Goal: Task Accomplishment & Management: Complete application form

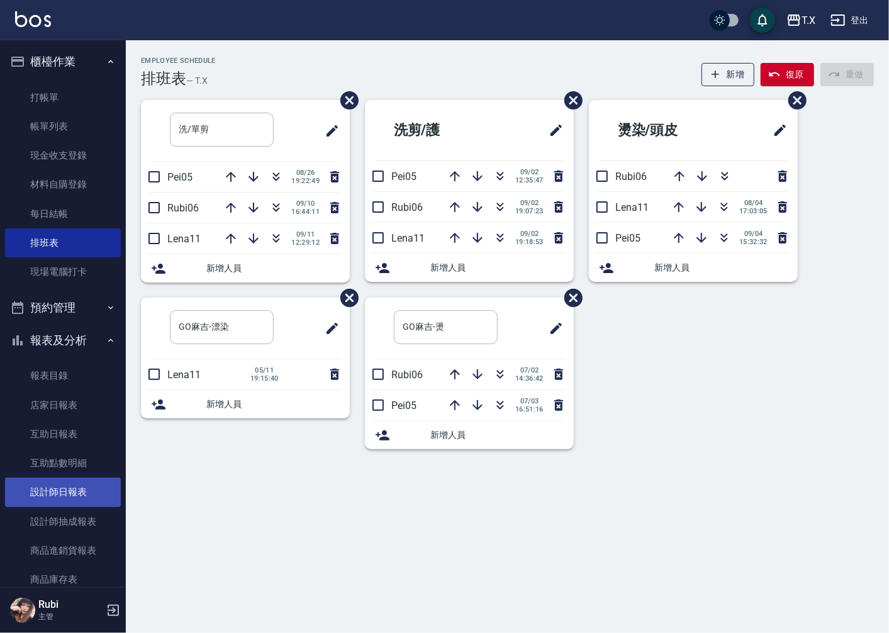
click at [71, 492] on link "設計師日報表" at bounding box center [63, 492] width 116 height 29
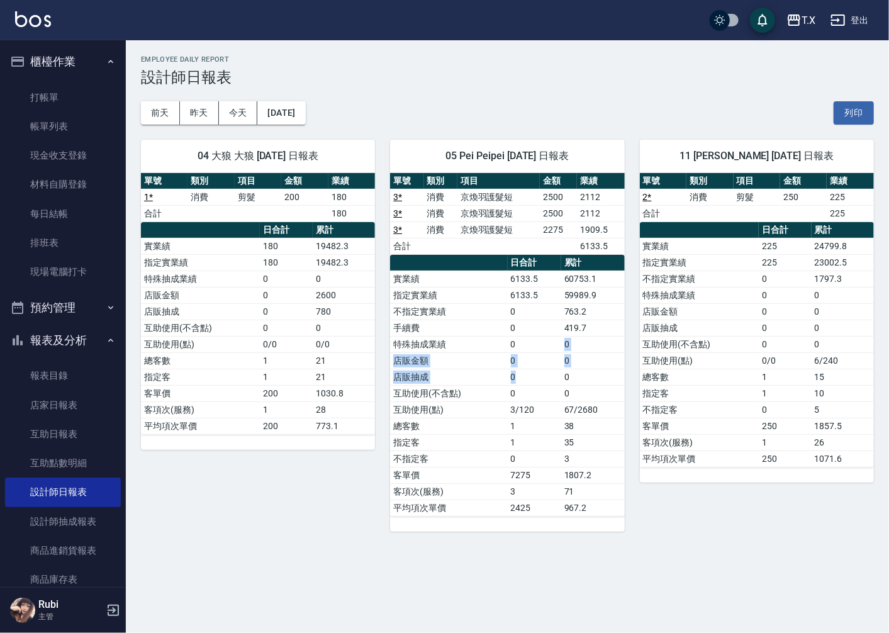
drag, startPoint x: 526, startPoint y: 373, endPoint x: 518, endPoint y: 303, distance: 70.3
click at [523, 326] on tbody "實業績 6133.5 60753.1 指定實業績 6133.5 59989.9 不指定實業績 0 763.2 手續費 0 419.7 特殊抽成業績 0 0 店…" at bounding box center [507, 393] width 234 height 245
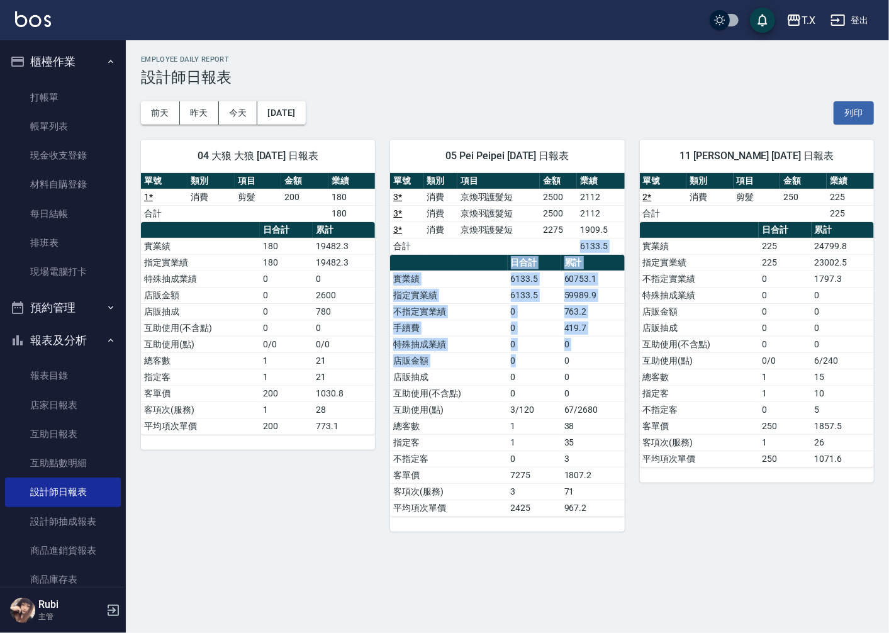
drag, startPoint x: 494, startPoint y: 248, endPoint x: 546, endPoint y: 372, distance: 134.3
click at [546, 365] on div "單號 類別 項目 金額 業績 3 * 消費 京煥羽護髮短 2500 2112 3 * 消費 京煥羽護髮短 2500 2112 3 * 消費 京煥羽護髮短 22…" at bounding box center [507, 345] width 234 height 344
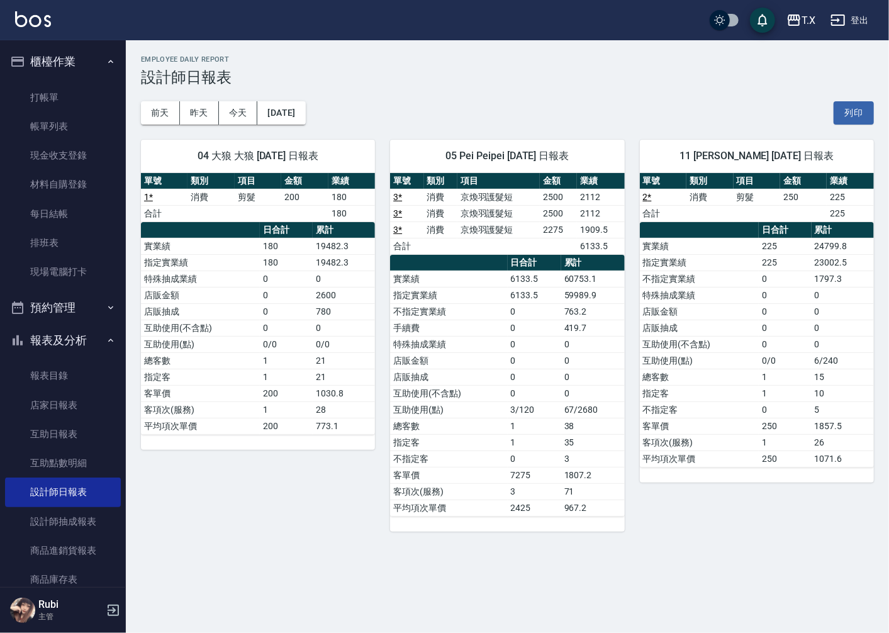
drag, startPoint x: 543, startPoint y: 386, endPoint x: 538, endPoint y: 379, distance: 8.6
click at [540, 381] on tbody "實業績 6133.5 60753.1 指定實業績 6133.5 59989.9 不指定實業績 0 763.2 手續費 0 419.7 特殊抽成業績 0 0 店…" at bounding box center [507, 393] width 234 height 245
drag, startPoint x: 515, startPoint y: 301, endPoint x: 552, endPoint y: 357, distance: 67.2
click at [551, 354] on tbody "實業績 6133.5 60753.1 指定實業績 6133.5 59989.9 不指定實業績 0 763.2 手續費 0 419.7 特殊抽成業績 0 0 店…" at bounding box center [507, 393] width 234 height 245
click at [550, 368] on td "0" at bounding box center [535, 361] width 54 height 16
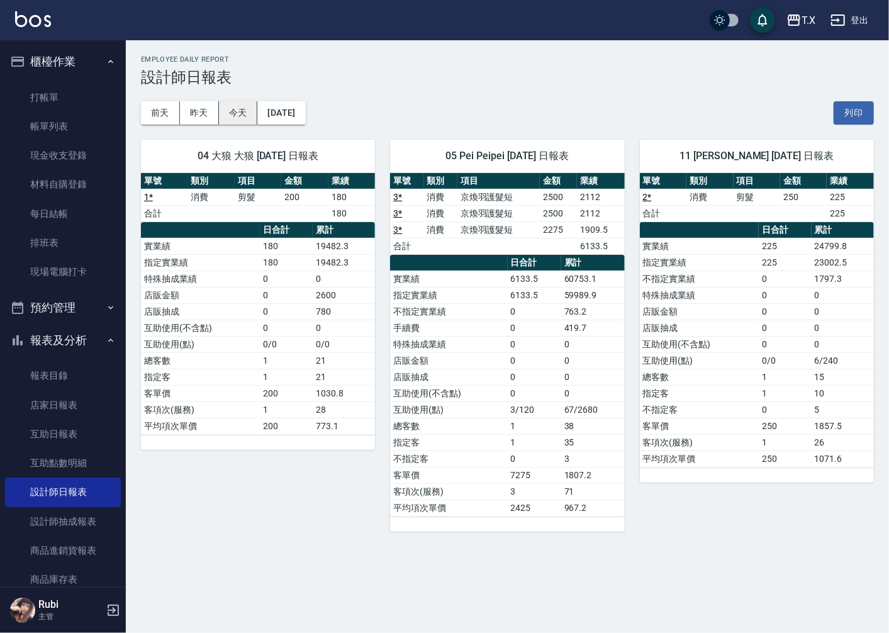
drag, startPoint x: 227, startPoint y: 111, endPoint x: 195, endPoint y: 111, distance: 31.5
click at [225, 110] on button "今天" at bounding box center [238, 112] width 39 height 23
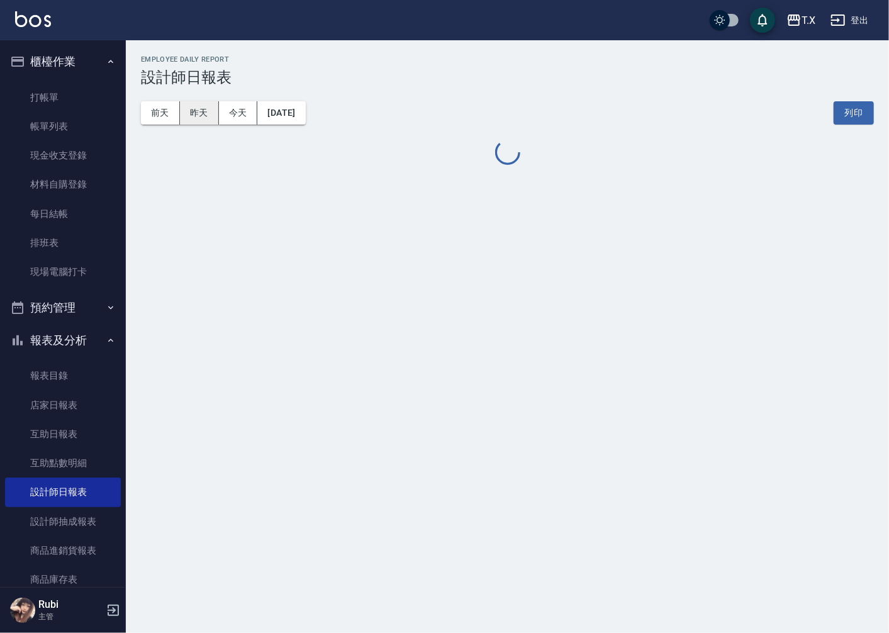
click at [195, 111] on button "昨天" at bounding box center [199, 112] width 39 height 23
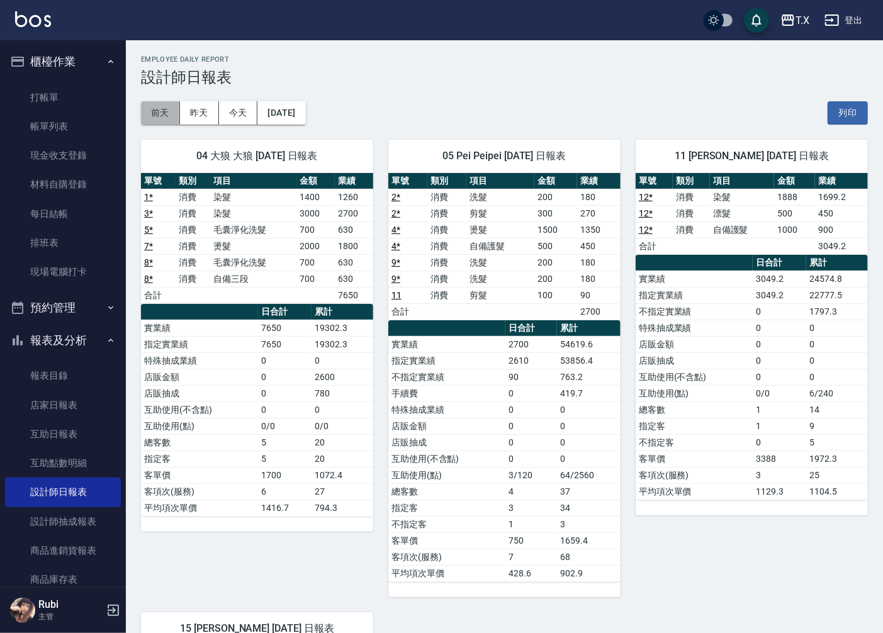
click at [173, 123] on button "前天" at bounding box center [160, 112] width 39 height 23
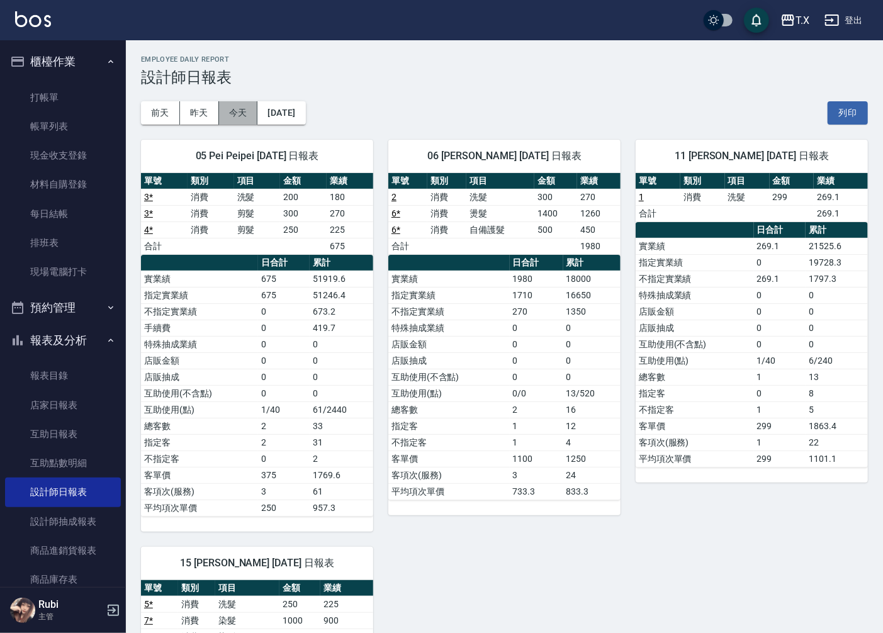
click at [233, 116] on button "今天" at bounding box center [238, 112] width 39 height 23
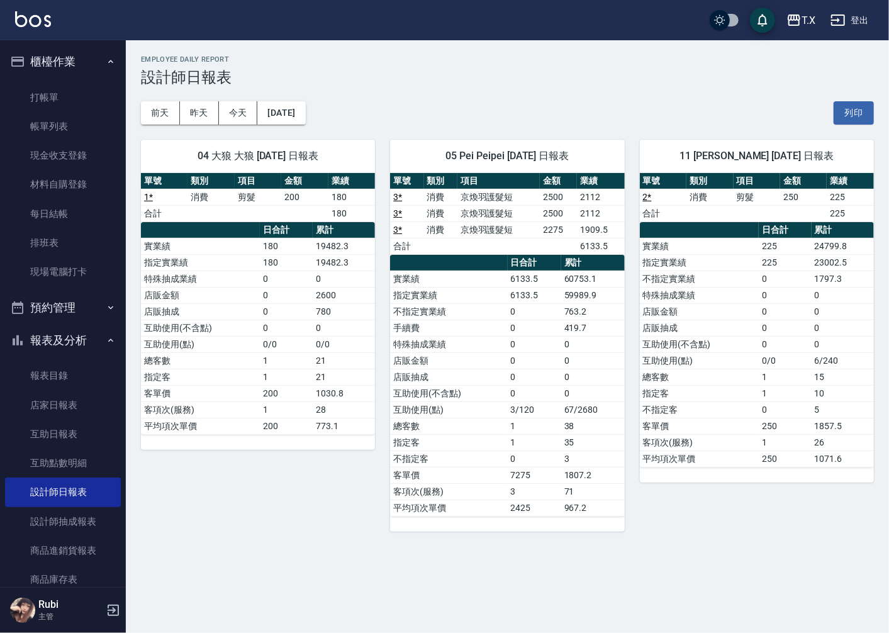
drag, startPoint x: 779, startPoint y: 384, endPoint x: 765, endPoint y: 358, distance: 29.8
click at [767, 360] on tbody "實業績 225 24799.8 指定實業績 225 23002.5 不指定實業績 0 1797.3 特殊抽成業績 0 0 店販金額 0 0 店販抽成 0 0 …" at bounding box center [757, 352] width 234 height 229
drag, startPoint x: 725, startPoint y: 303, endPoint x: 751, endPoint y: 360, distance: 63.1
click at [751, 359] on tbody "實業績 225 24799.8 指定實業績 225 23002.5 不指定實業績 0 1797.3 特殊抽成業績 0 0 店販金額 0 0 店販抽成 0 0 …" at bounding box center [757, 352] width 234 height 229
click at [753, 405] on td "不指定客" at bounding box center [699, 410] width 119 height 16
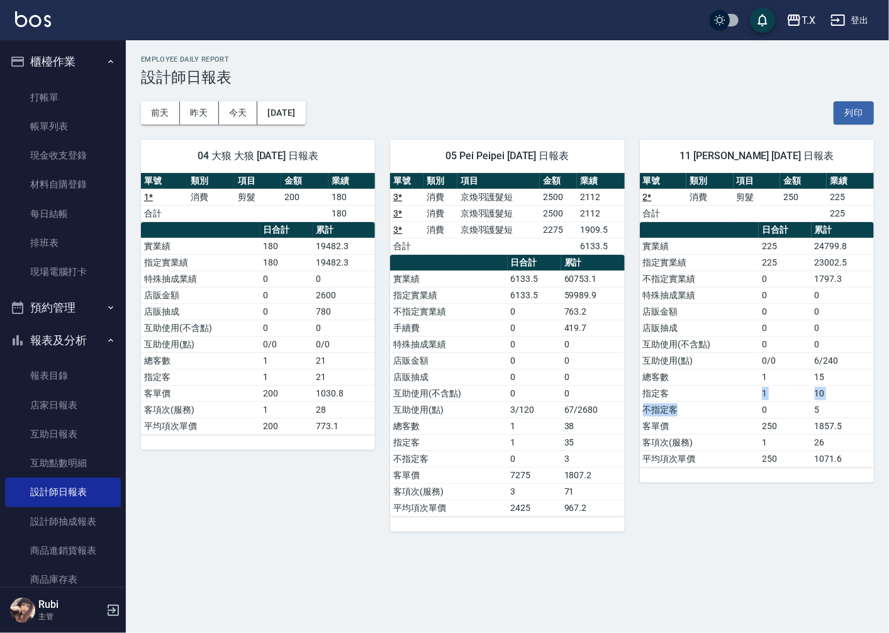
drag, startPoint x: 752, startPoint y: 405, endPoint x: 748, endPoint y: 389, distance: 16.9
click at [750, 391] on tbody "實業績 225 24799.8 指定實業績 225 23002.5 不指定實業績 0 1797.3 特殊抽成業績 0 0 店販金額 0 0 店販抽成 0 0 …" at bounding box center [757, 352] width 234 height 229
drag, startPoint x: 721, startPoint y: 369, endPoint x: 747, endPoint y: 419, distance: 56.9
click at [747, 418] on tbody "實業績 225 24799.8 指定實業績 225 23002.5 不指定實業績 0 1797.3 特殊抽成業績 0 0 店販金額 0 0 店販抽成 0 0 …" at bounding box center [757, 352] width 234 height 229
click at [744, 438] on td "客項次(服務)" at bounding box center [699, 442] width 119 height 16
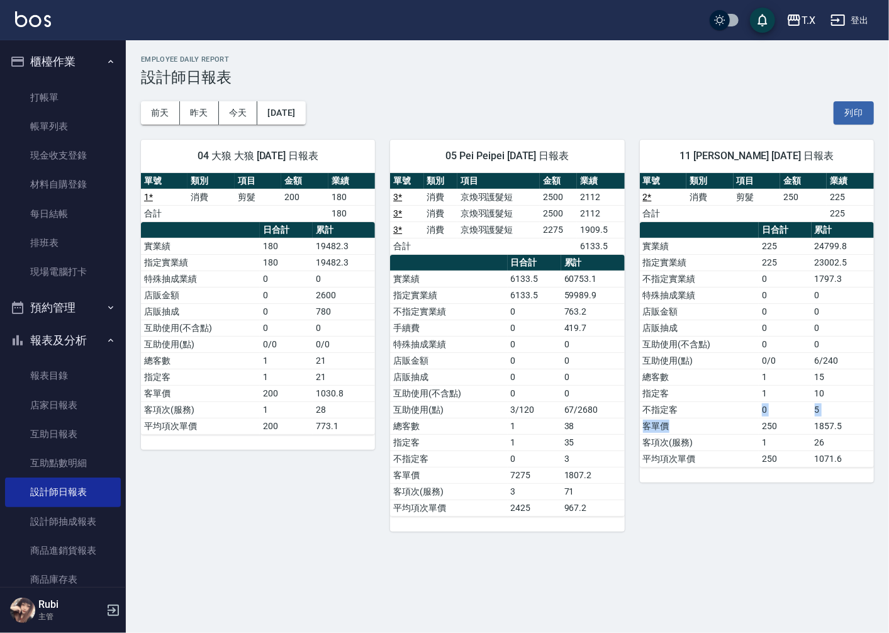
drag, startPoint x: 742, startPoint y: 428, endPoint x: 705, endPoint y: 378, distance: 62.2
click at [740, 412] on tbody "實業績 225 24799.8 指定實業績 225 23002.5 不指定實業績 0 1797.3 特殊抽成業績 0 0 店販金額 0 0 店販抽成 0 0 …" at bounding box center [757, 352] width 234 height 229
drag, startPoint x: 702, startPoint y: 354, endPoint x: 714, endPoint y: 397, distance: 44.9
click at [714, 395] on tbody "實業績 225 24799.8 指定實業績 225 23002.5 不指定實業績 0 1797.3 特殊抽成業績 0 0 店販金額 0 0 店販抽成 0 0 …" at bounding box center [757, 352] width 234 height 229
click at [714, 400] on td "指定客" at bounding box center [699, 393] width 119 height 16
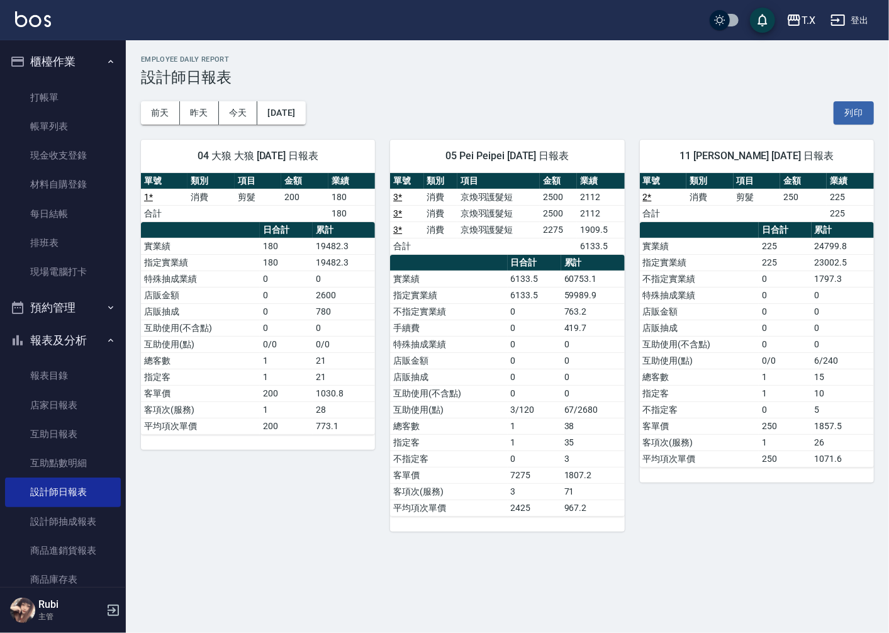
drag, startPoint x: 714, startPoint y: 400, endPoint x: 702, endPoint y: 366, distance: 35.8
click at [713, 388] on td "指定客" at bounding box center [699, 393] width 119 height 16
drag, startPoint x: 697, startPoint y: 353, endPoint x: 706, endPoint y: 392, distance: 39.4
click at [706, 390] on tbody "實業績 225 24799.8 指定實業績 225 23002.5 不指定實業績 0 1797.3 特殊抽成業績 0 0 店販金額 0 0 店販抽成 0 0 …" at bounding box center [757, 352] width 234 height 229
click at [699, 412] on td "不指定客" at bounding box center [699, 410] width 119 height 16
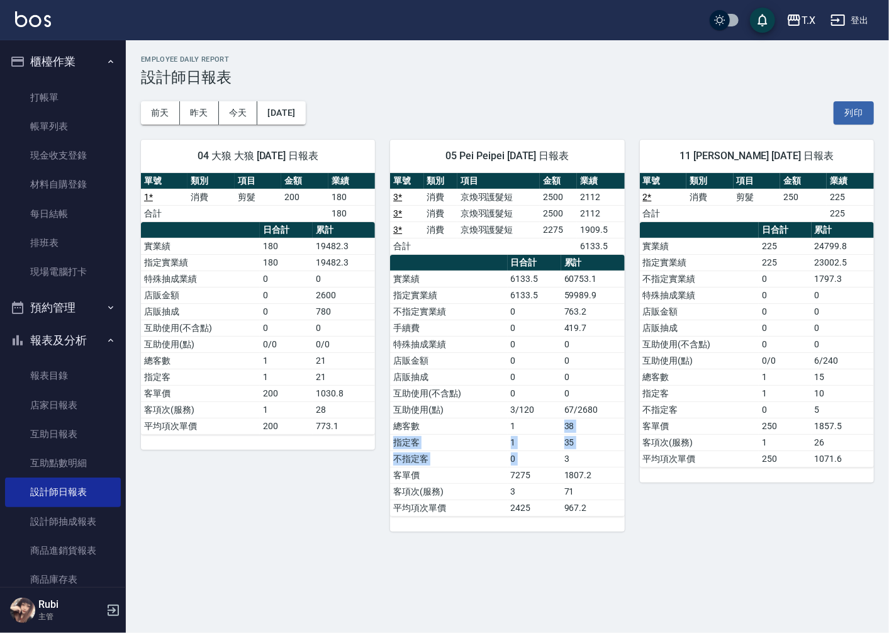
drag, startPoint x: 561, startPoint y: 458, endPoint x: 507, endPoint y: 385, distance: 90.8
click at [530, 411] on tbody "實業績 6133.5 60753.1 指定實業績 6133.5 59989.9 不指定實業績 0 763.2 手續費 0 419.7 特殊抽成業績 0 0 店…" at bounding box center [507, 393] width 234 height 245
drag, startPoint x: 513, startPoint y: 383, endPoint x: 548, endPoint y: 464, distance: 88.5
click at [538, 436] on tbody "實業績 6133.5 60753.1 指定實業績 6133.5 59989.9 不指定實業績 0 763.2 手續費 0 419.7 特殊抽成業績 0 0 店…" at bounding box center [507, 393] width 234 height 245
click at [550, 465] on td "0" at bounding box center [535, 459] width 54 height 16
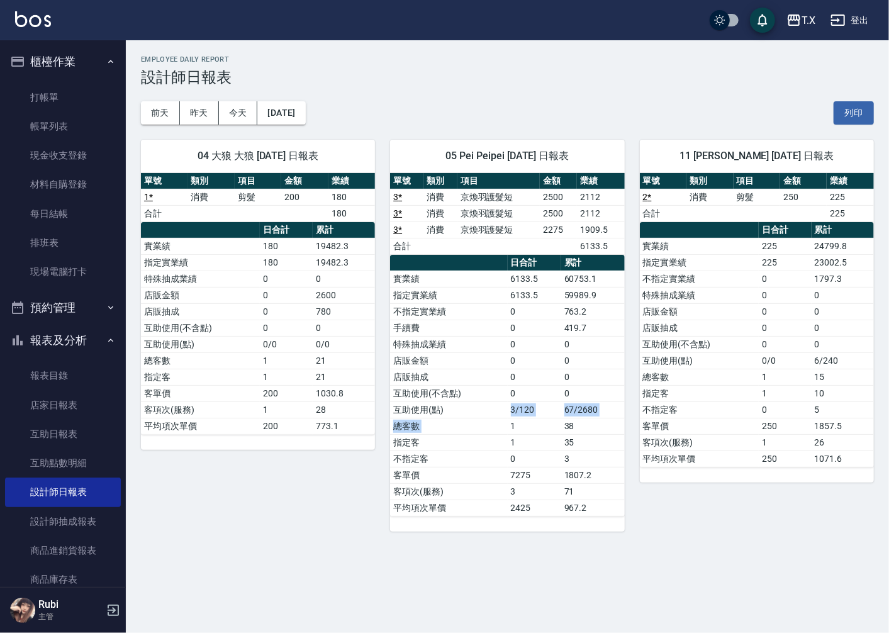
drag, startPoint x: 509, startPoint y: 426, endPoint x: 488, endPoint y: 392, distance: 40.1
click at [493, 397] on tbody "實業績 6133.5 60753.1 指定實業績 6133.5 59989.9 不指定實業績 0 763.2 手續費 0 419.7 特殊抽成業績 0 0 店…" at bounding box center [507, 393] width 234 height 245
drag, startPoint x: 466, startPoint y: 347, endPoint x: 483, endPoint y: 414, distance: 68.7
click at [481, 400] on tbody "實業績 6133.5 60753.1 指定實業績 6133.5 59989.9 不指定實業績 0 763.2 手續費 0 419.7 特殊抽成業績 0 0 店…" at bounding box center [507, 393] width 234 height 245
drag, startPoint x: 492, startPoint y: 446, endPoint x: 492, endPoint y: 439, distance: 7.0
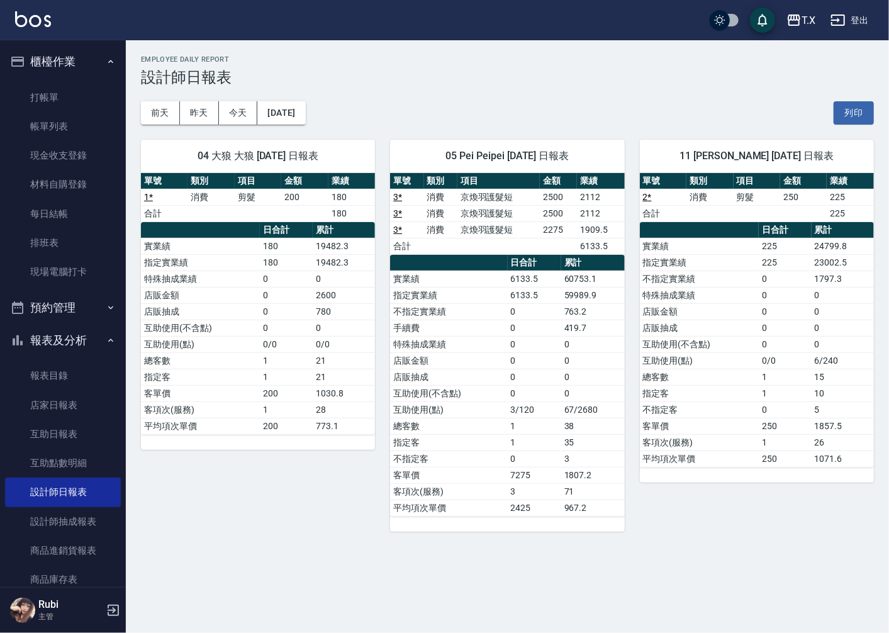
click at [492, 446] on td "指定客" at bounding box center [448, 442] width 117 height 16
drag, startPoint x: 487, startPoint y: 411, endPoint x: 472, endPoint y: 381, distance: 33.2
click at [486, 404] on tbody "實業績 6133.5 60753.1 指定實業績 6133.5 59989.9 不指定實業績 0 763.2 手續費 0 419.7 特殊抽成業績 0 0 店…" at bounding box center [507, 393] width 234 height 245
drag, startPoint x: 461, startPoint y: 370, endPoint x: 500, endPoint y: 409, distance: 54.7
click at [494, 403] on tbody "實業績 6133.5 60753.1 指定實業績 6133.5 59989.9 不指定實業績 0 763.2 手續費 0 419.7 特殊抽成業績 0 0 店…" at bounding box center [507, 393] width 234 height 245
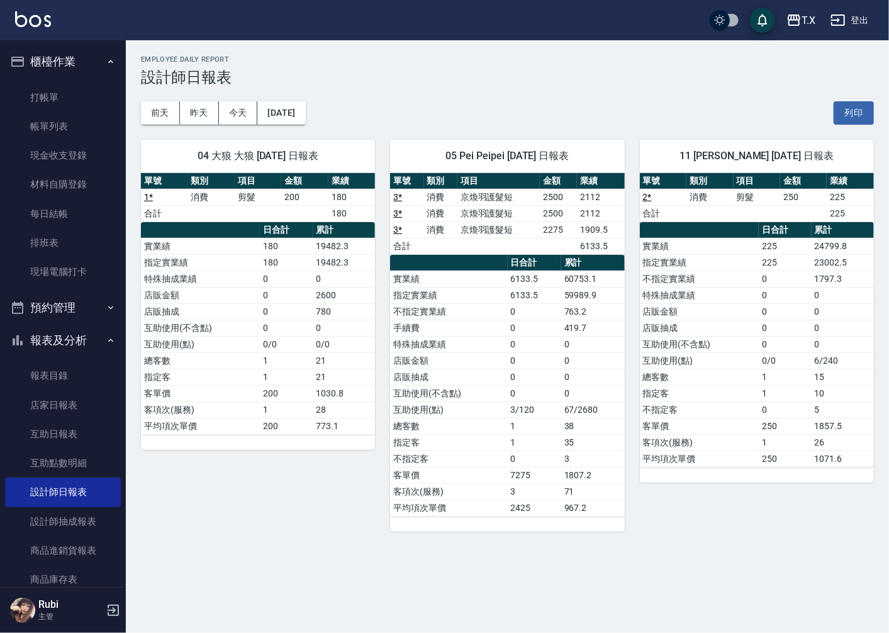
drag, startPoint x: 518, startPoint y: 451, endPoint x: 508, endPoint y: 435, distance: 18.7
click at [518, 450] on td "1" at bounding box center [535, 442] width 54 height 16
drag, startPoint x: 508, startPoint y: 435, endPoint x: 502, endPoint y: 407, distance: 28.4
click at [505, 417] on tbody "實業績 6133.5 60753.1 指定實業績 6133.5 59989.9 不指定實業績 0 763.2 手續費 0 419.7 特殊抽成業績 0 0 店…" at bounding box center [507, 393] width 234 height 245
drag, startPoint x: 488, startPoint y: 385, endPoint x: 510, endPoint y: 423, distance: 44.3
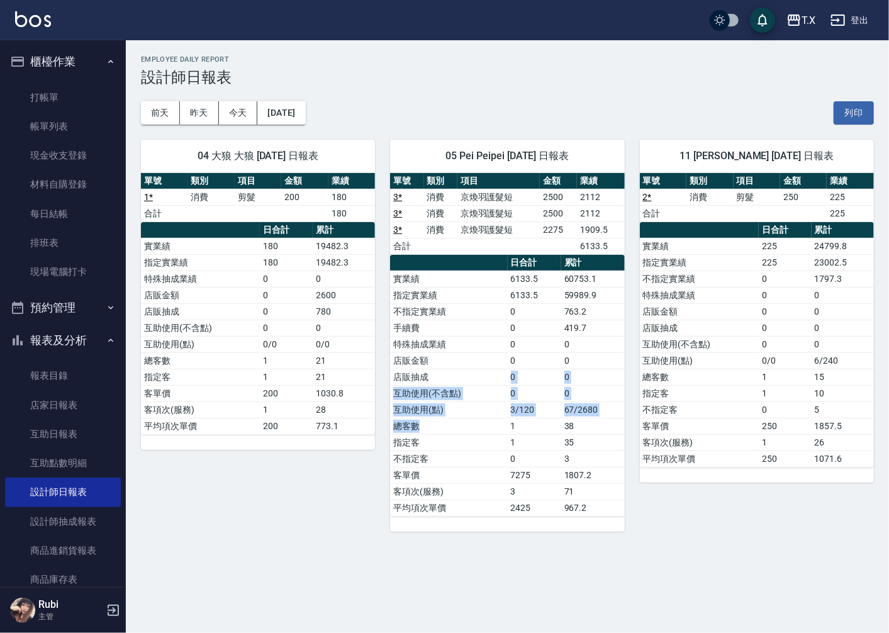
click at [509, 422] on tbody "實業績 6133.5 60753.1 指定實業績 6133.5 59989.9 不指定實業績 0 763.2 手續費 0 419.7 特殊抽成業績 0 0 店…" at bounding box center [507, 393] width 234 height 245
click at [514, 434] on td "1" at bounding box center [535, 426] width 54 height 16
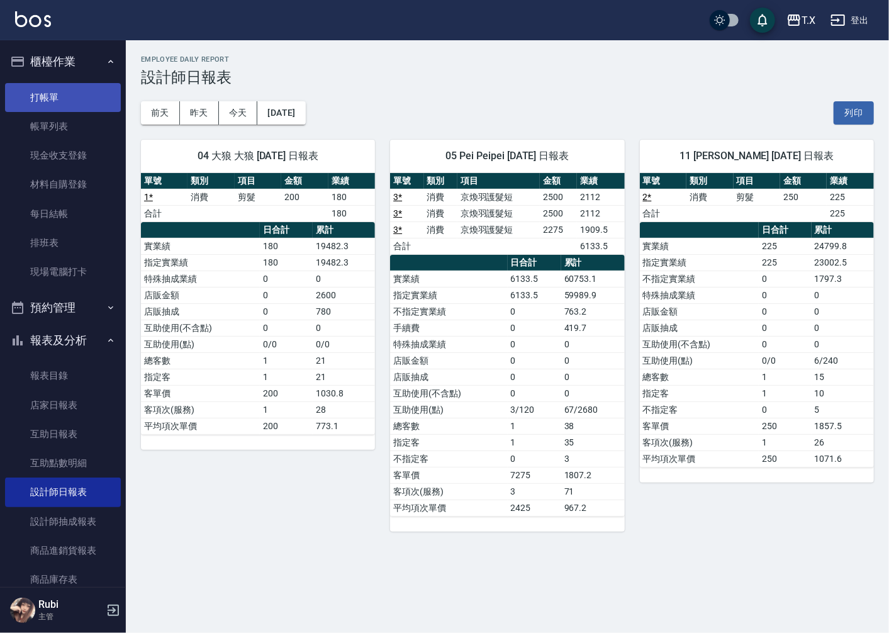
click at [81, 94] on link "打帳單" at bounding box center [63, 97] width 116 height 29
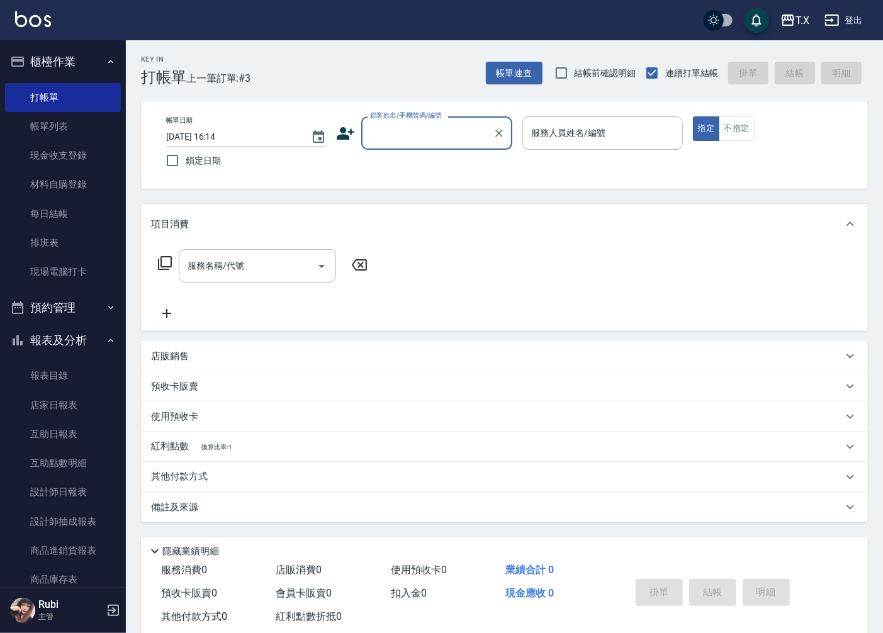
click at [441, 137] on input "顧客姓名/手機號碼/編號" at bounding box center [427, 133] width 121 height 22
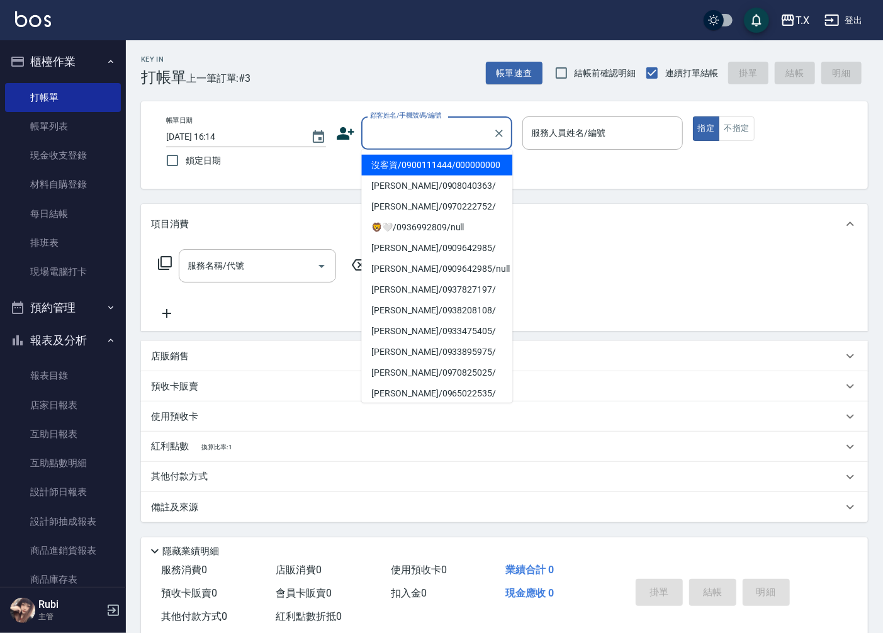
click at [419, 174] on li "沒客資/0900111444/000000000" at bounding box center [436, 165] width 151 height 21
type input "沒客資/0900111444/000000000"
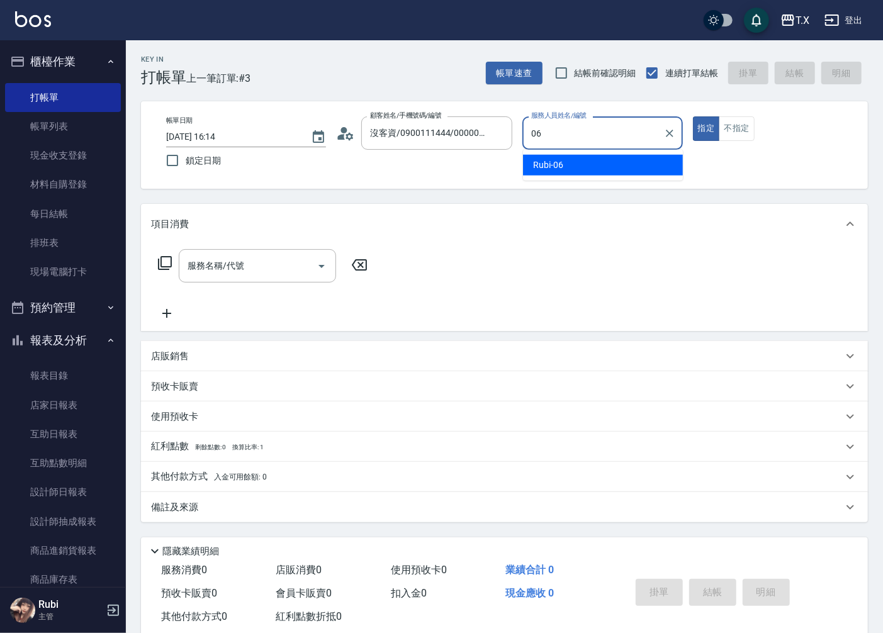
type input "Rubi-06"
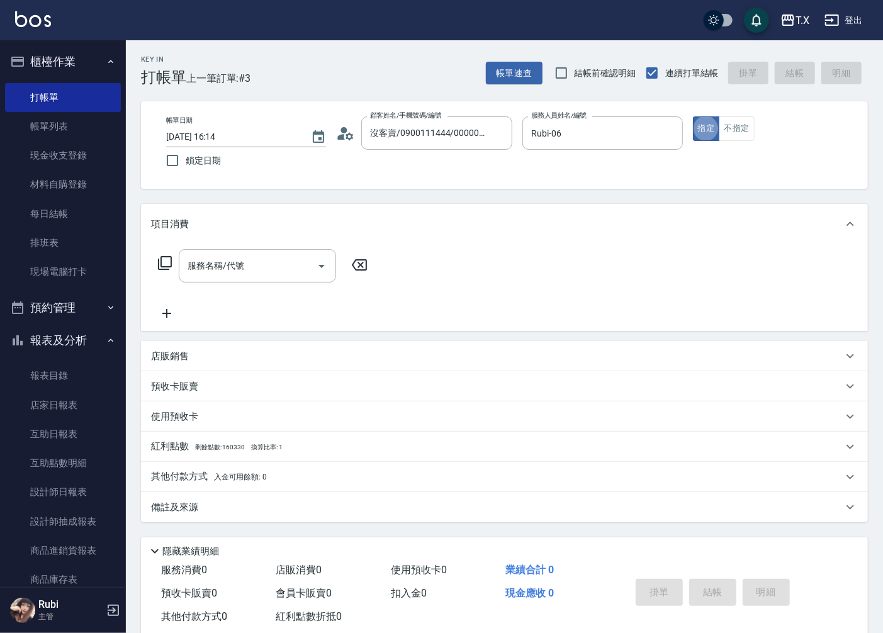
type button "true"
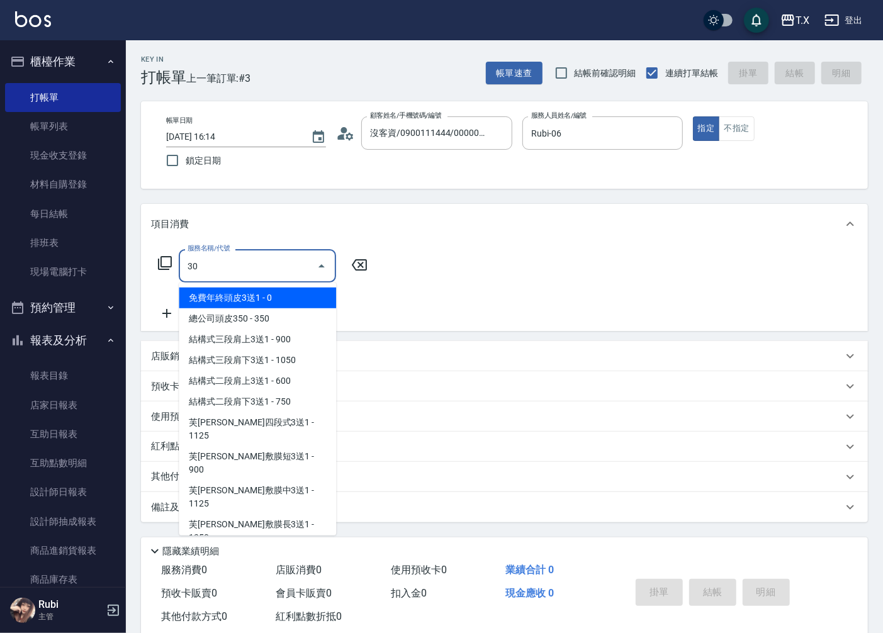
type input "301"
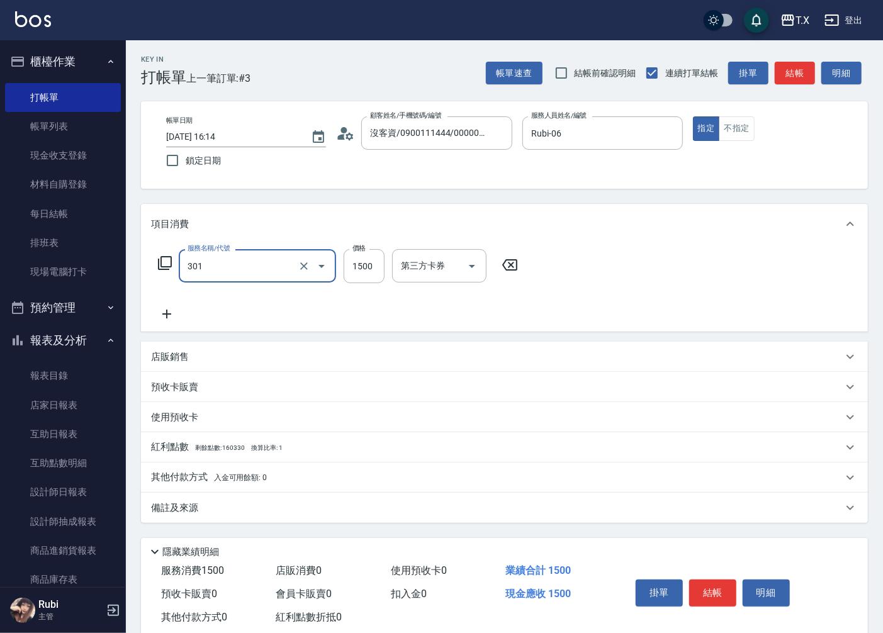
type input "150"
type input "燙髮(301)"
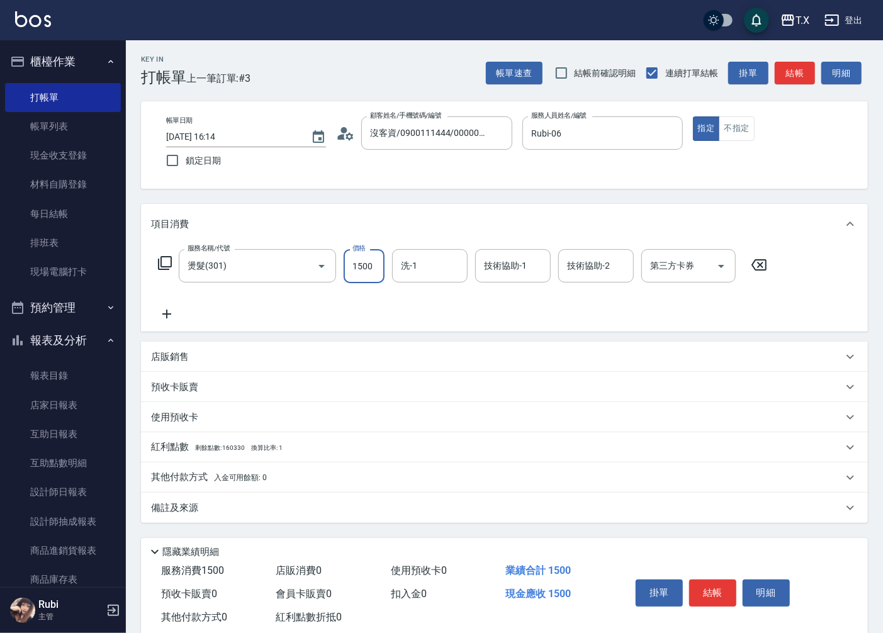
type input "1"
type input "0"
type input "140"
type input "1400"
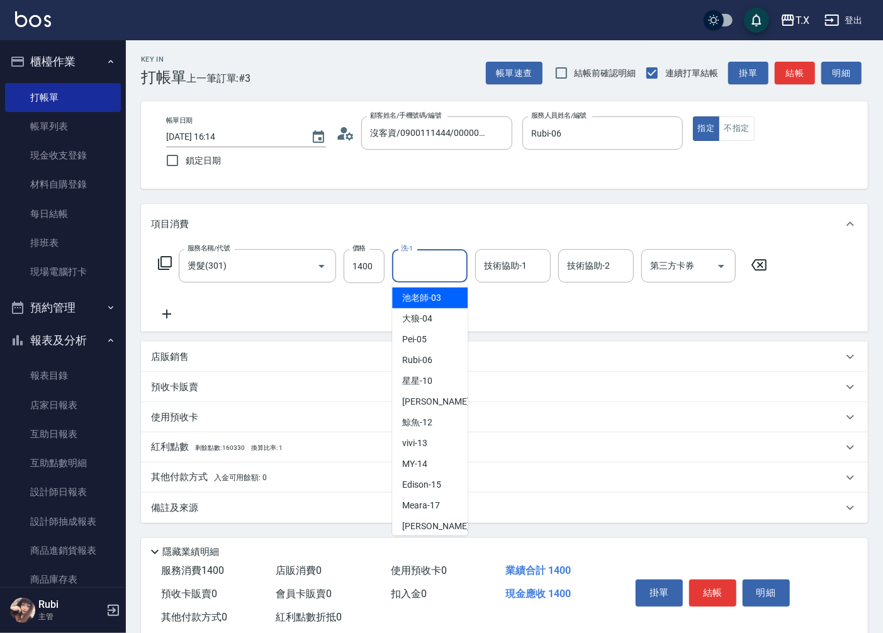
click at [443, 261] on input "洗-1" at bounding box center [430, 266] width 64 height 22
type input "鯨魚-12"
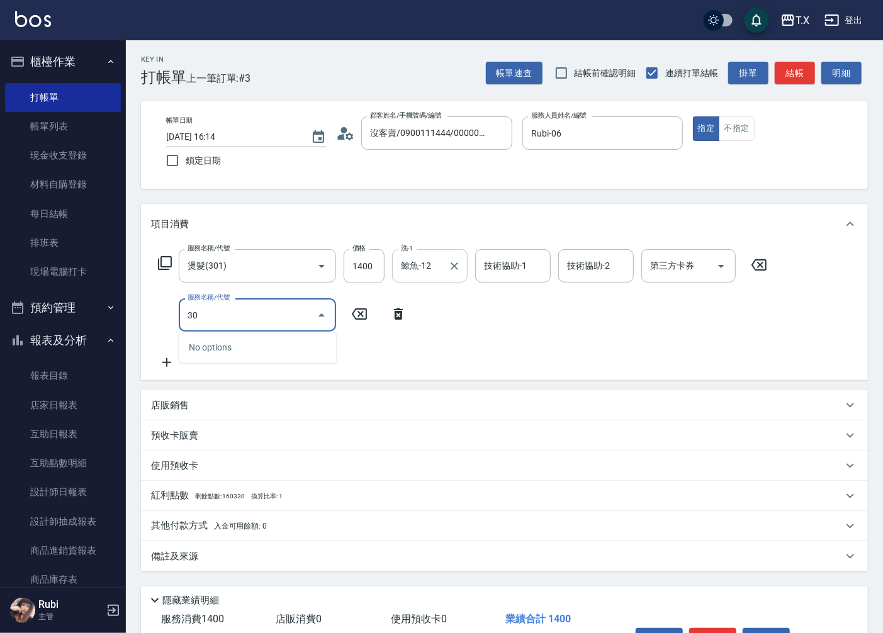
type input "303"
type input "230"
type input "局部燙(303)"
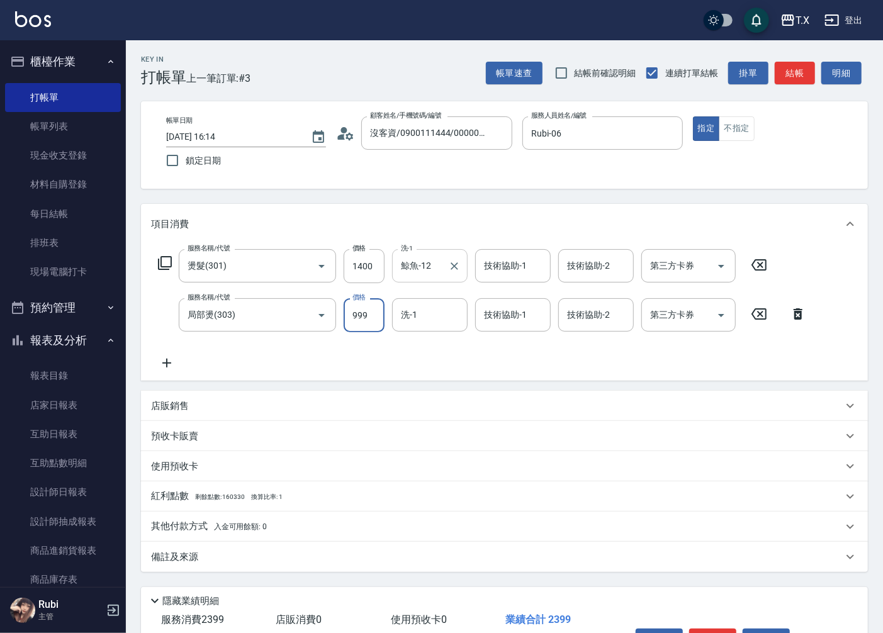
type input "5"
type input "140"
type input "500"
type input "190"
type input "500"
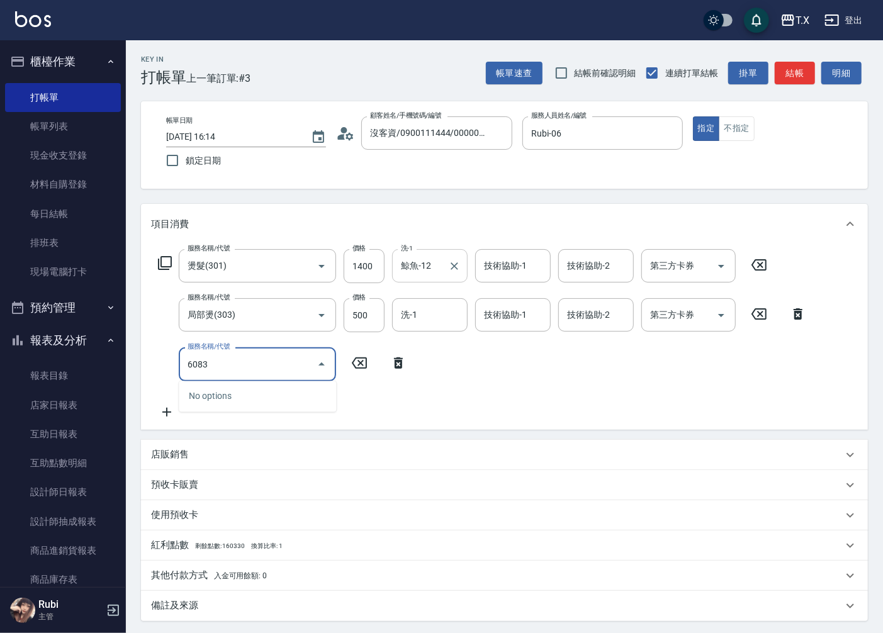
type input "608"
type input "260"
type input "自購二段(608)"
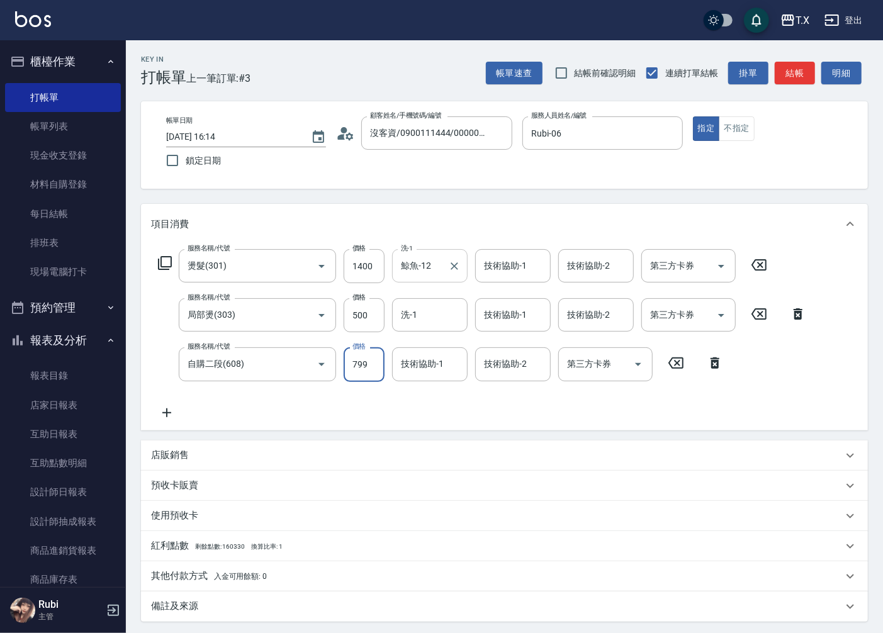
type input "1"
type input "190"
type input "100"
type input "200"
type input "1000"
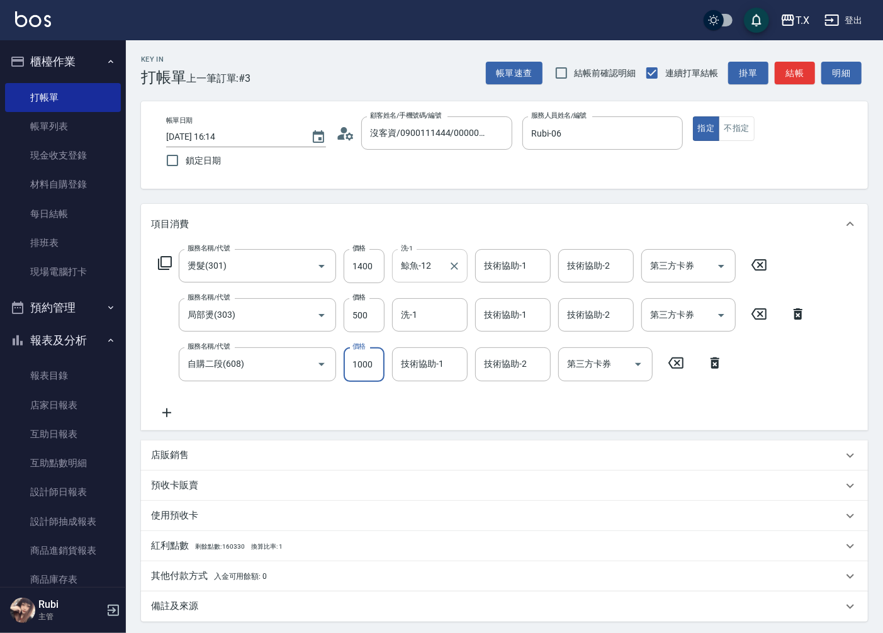
type input "290"
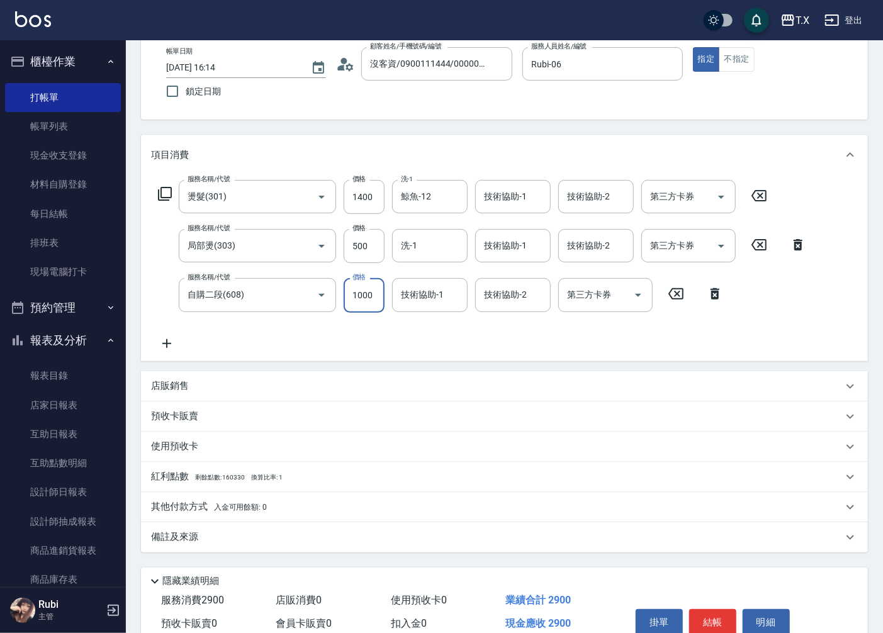
scroll to position [128, 0]
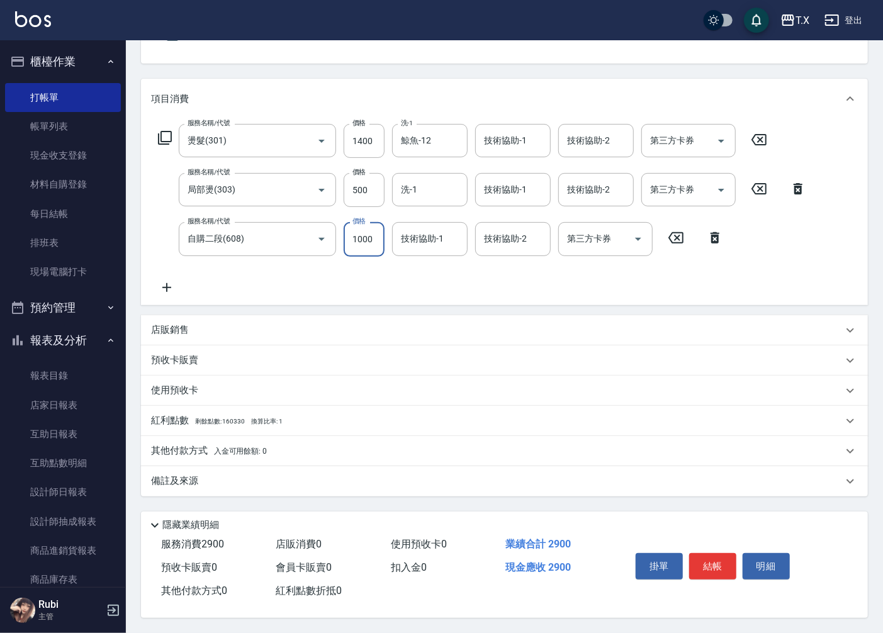
type input "1000"
click at [172, 281] on icon at bounding box center [166, 287] width 31 height 15
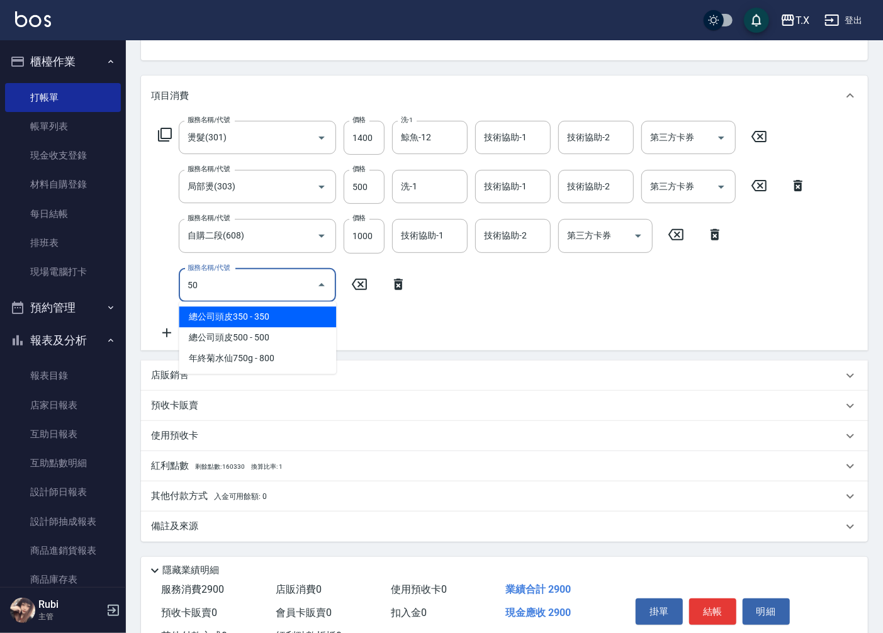
type input "501"
type input "390"
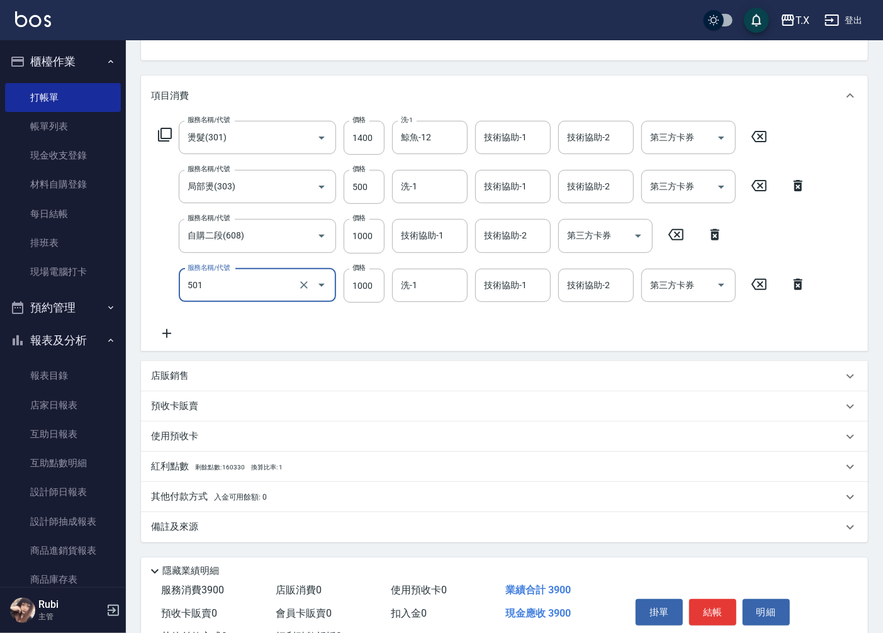
type input "染髮(501)"
click at [191, 492] on p "其他付款方式 入金可用餘額: 0" at bounding box center [209, 497] width 116 height 14
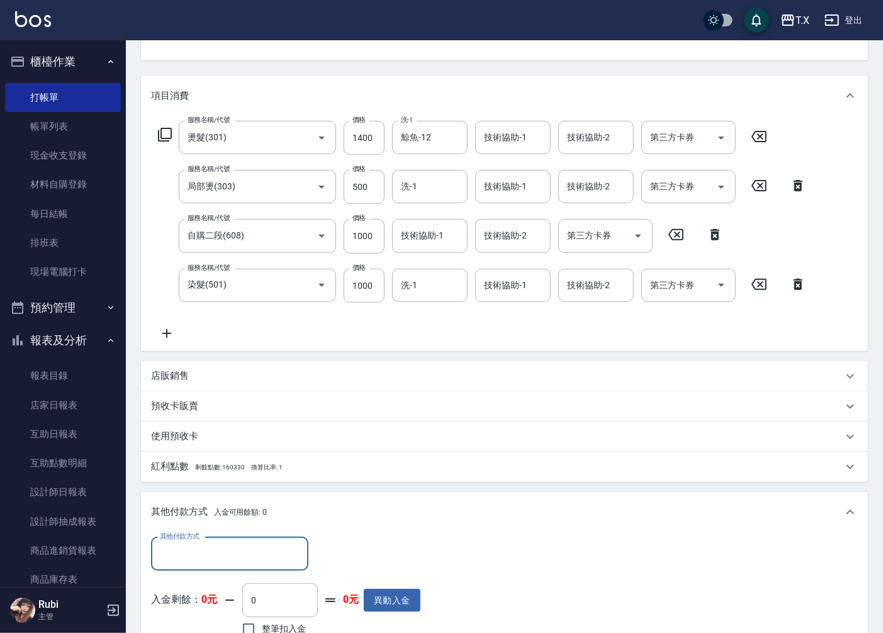
scroll to position [0, 0]
click at [212, 554] on input "其他付款方式" at bounding box center [230, 554] width 146 height 22
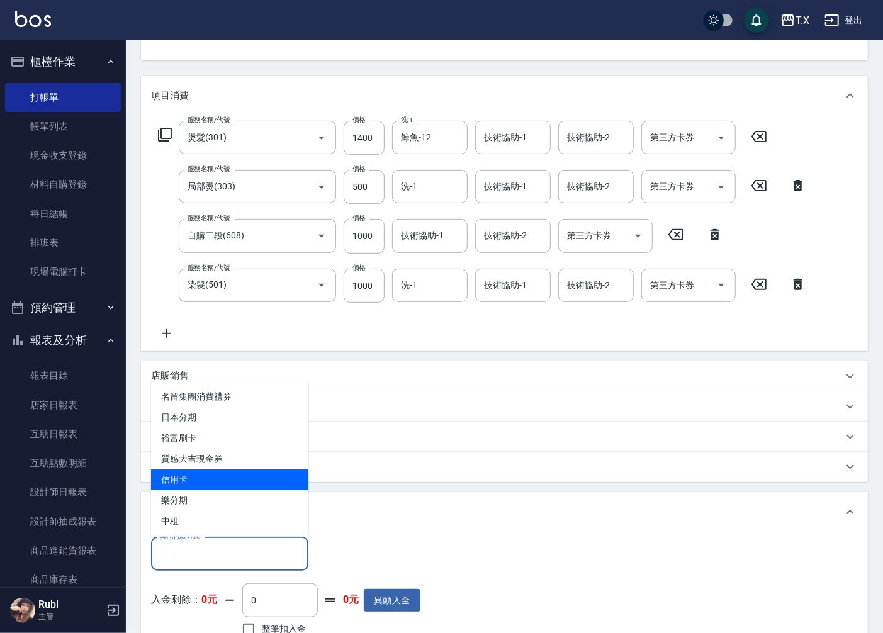
click at [199, 475] on span "信用卡" at bounding box center [229, 480] width 157 height 21
type input "信用卡"
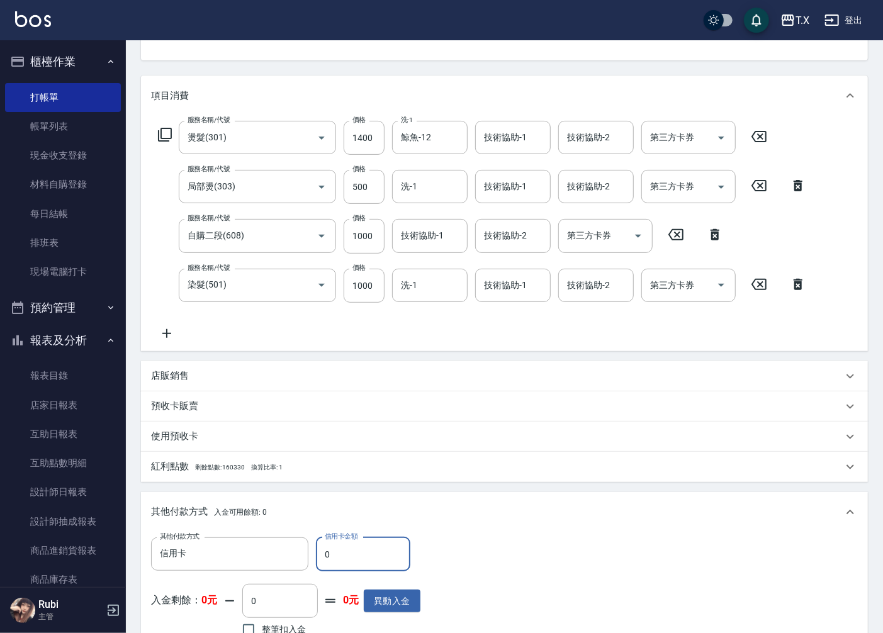
drag, startPoint x: 330, startPoint y: 555, endPoint x: 324, endPoint y: 556, distance: 6.4
click at [324, 556] on input "0" at bounding box center [363, 555] width 94 height 34
type input "3"
type input "380"
type input "378"
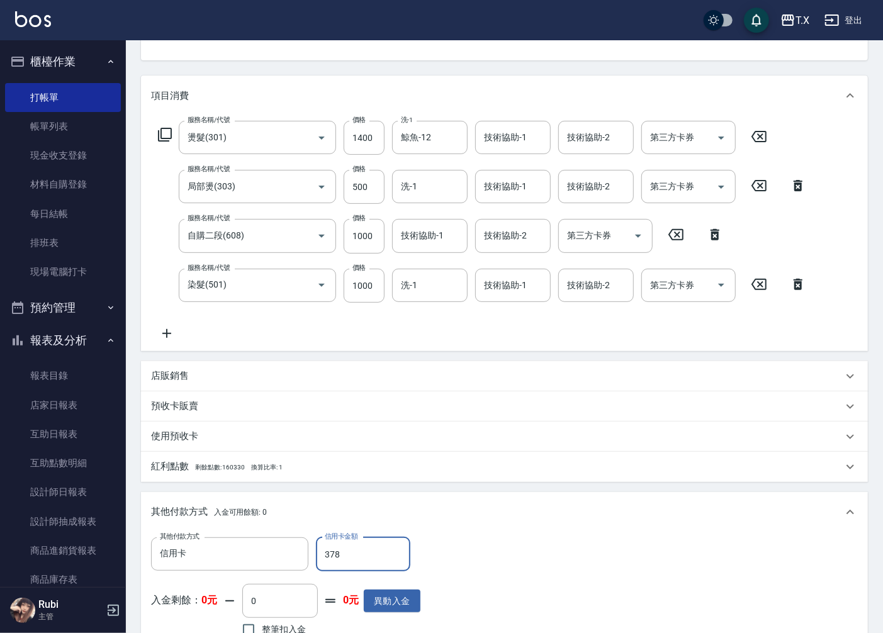
type input "350"
type input "3786"
type input "10"
type input "378"
type input "350"
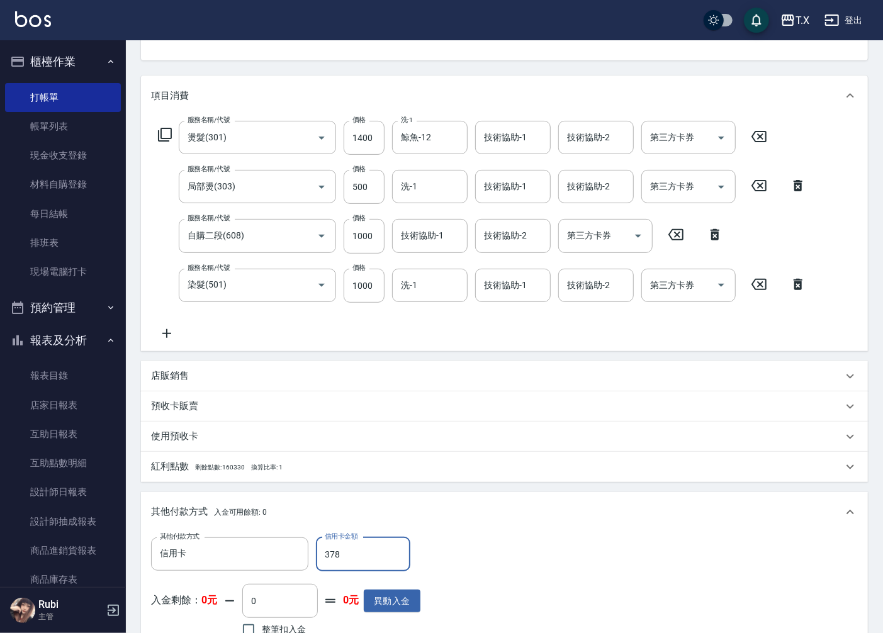
type input "3784"
type input "10"
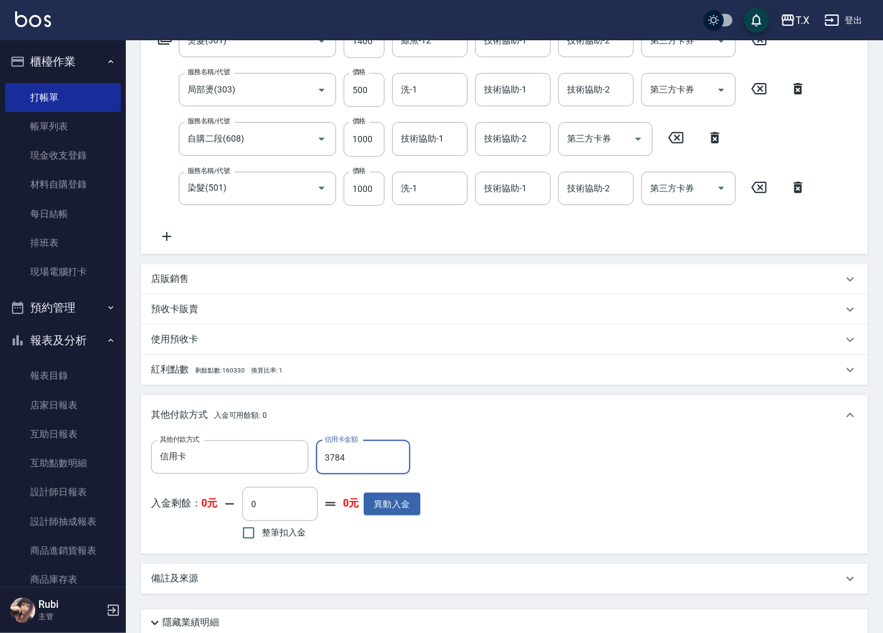
scroll to position [326, 0]
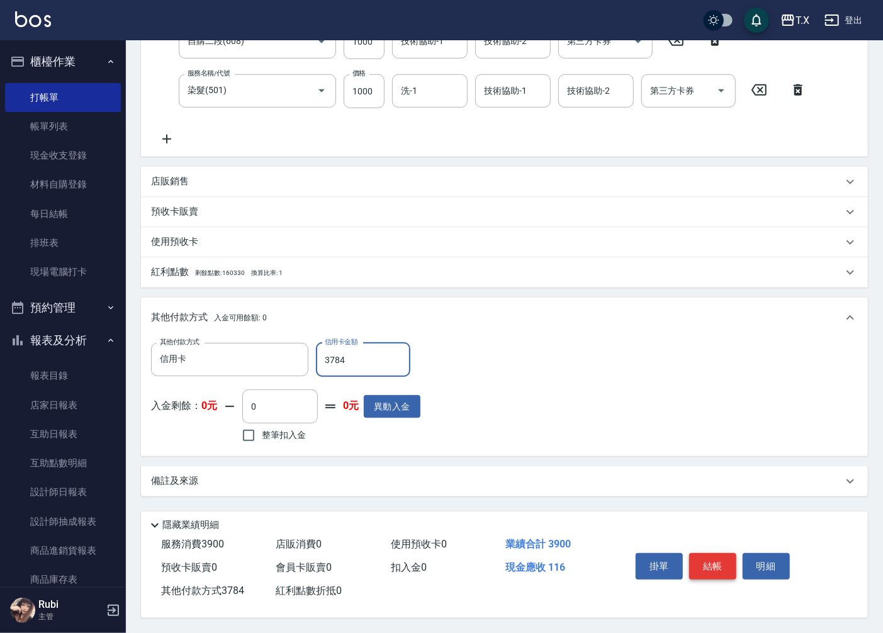
type input "3784"
click at [713, 558] on button "結帳" at bounding box center [712, 566] width 47 height 26
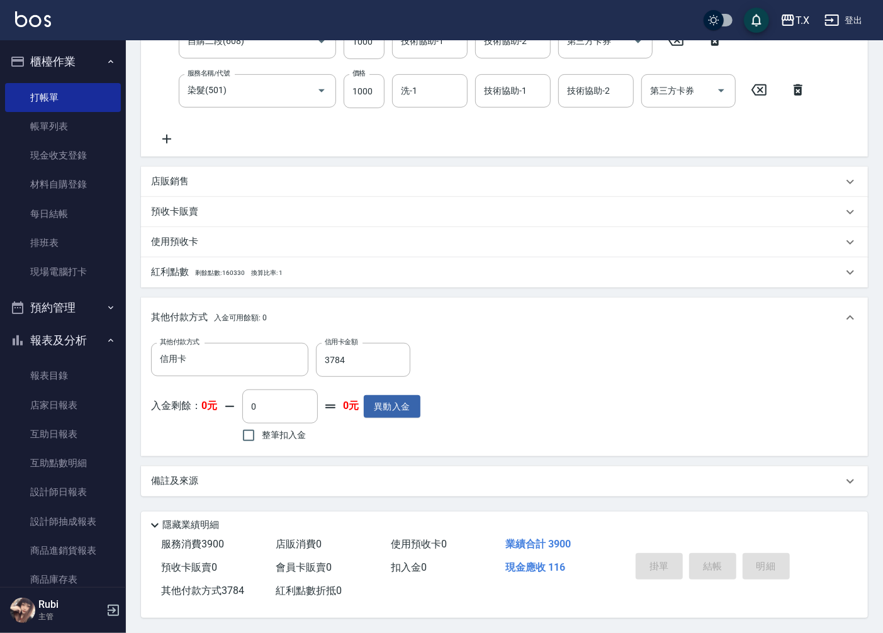
type input "0"
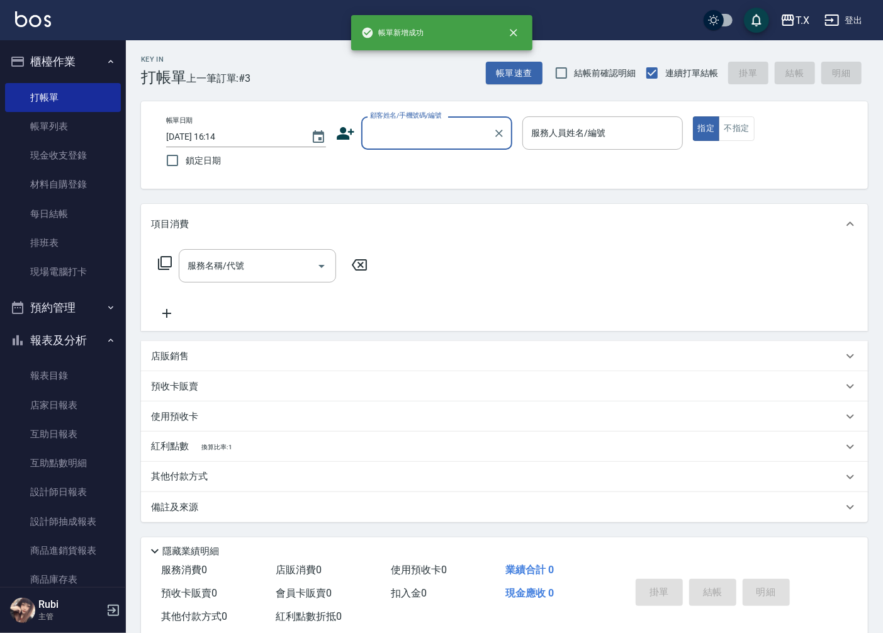
scroll to position [0, 0]
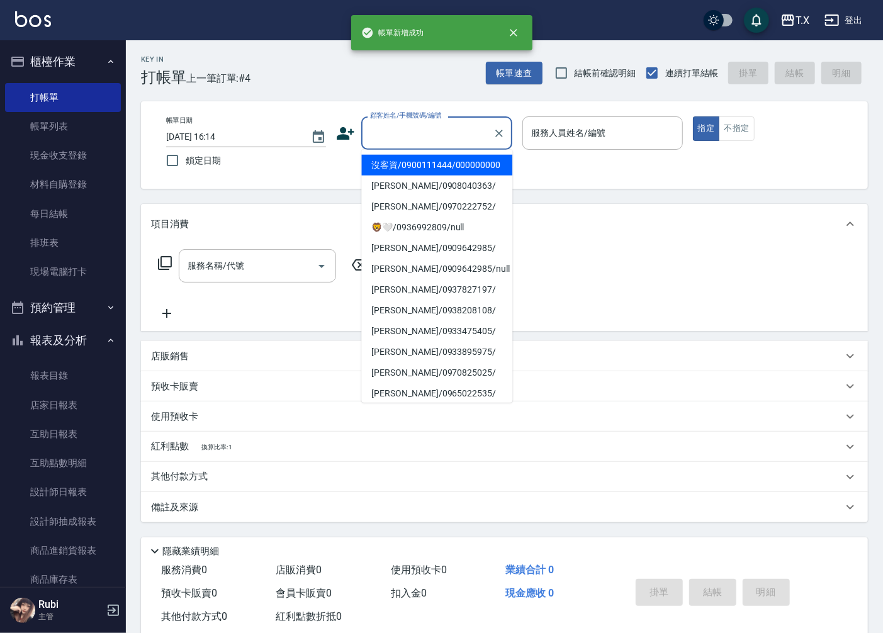
click at [408, 140] on input "顧客姓名/手機號碼/編號" at bounding box center [427, 133] width 121 height 22
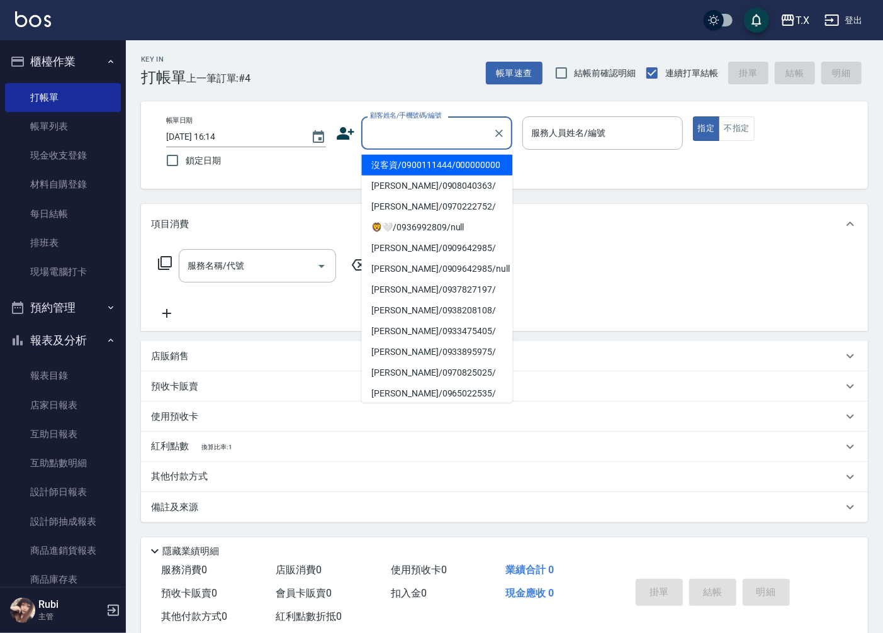
click at [413, 167] on li "沒客資/0900111444/000000000" at bounding box center [436, 165] width 151 height 21
type input "沒客資/0900111444/000000000"
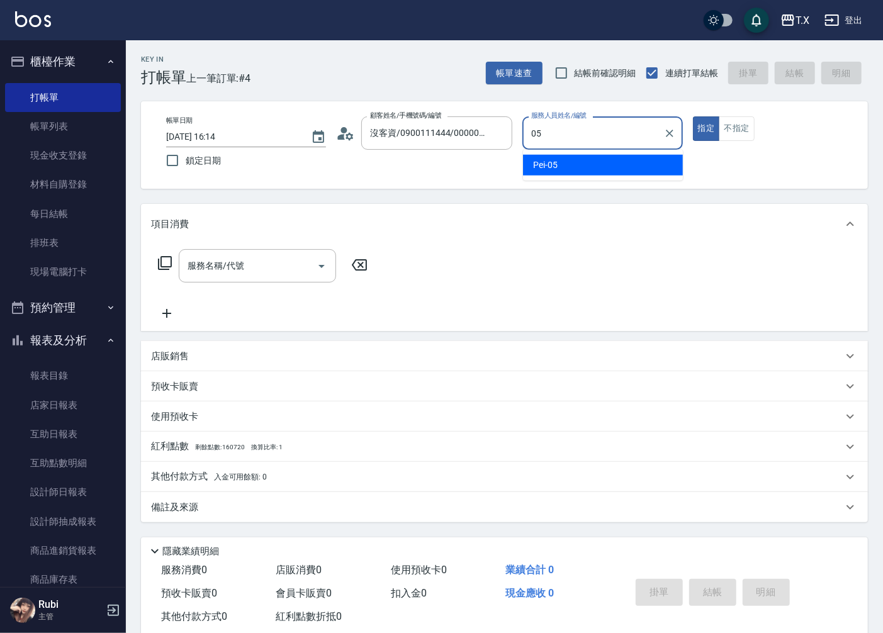
type input "Pei-05"
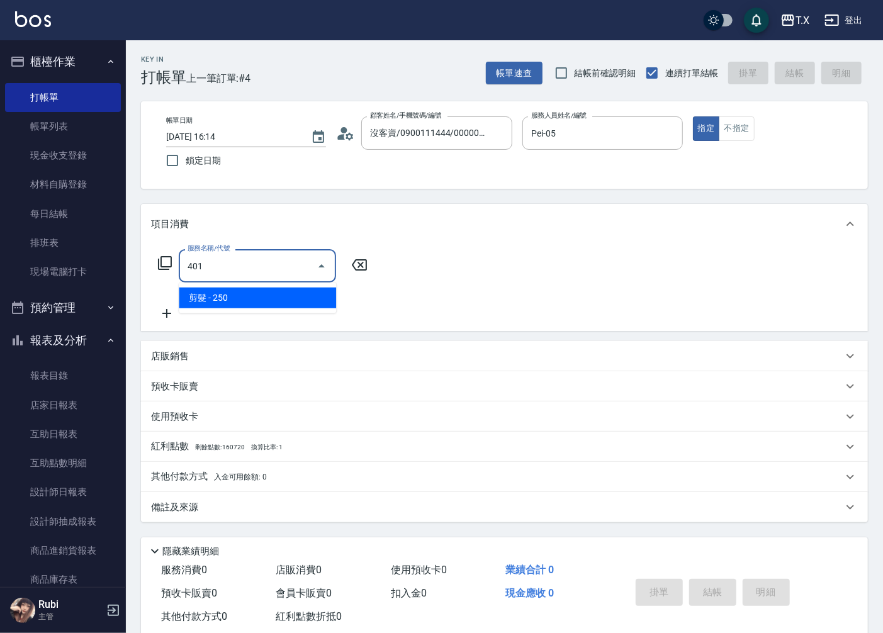
type input "."
type input "0"
type input "造型(夾直.夾捲)(202)"
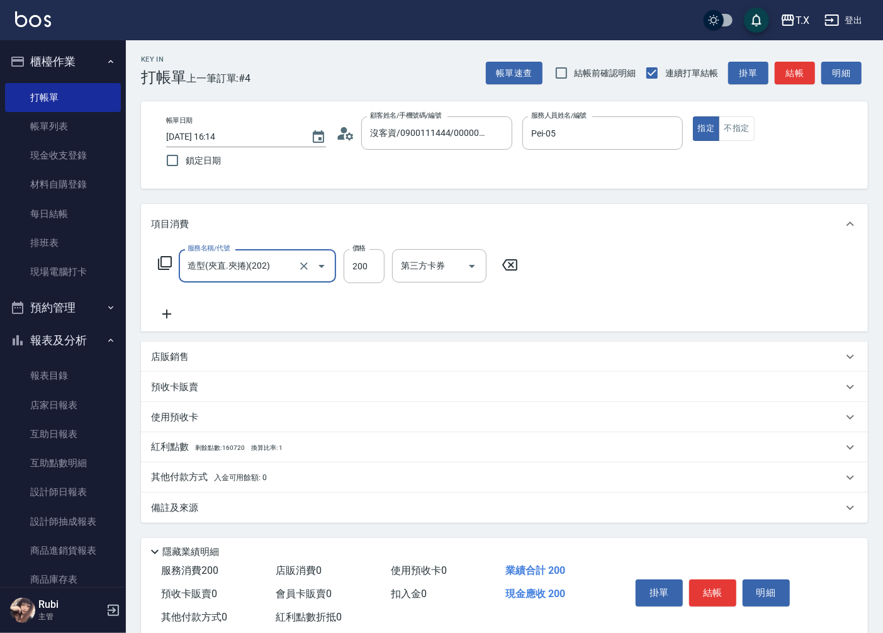
type input "20"
click at [300, 263] on icon "Clear" at bounding box center [304, 266] width 13 height 13
type input "400"
type input "0"
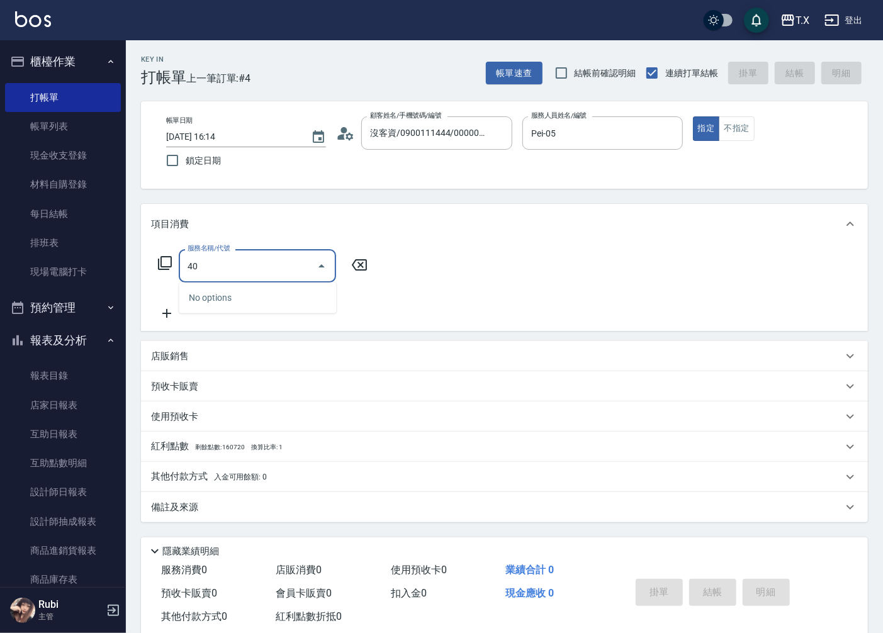
type input "401"
type input "20"
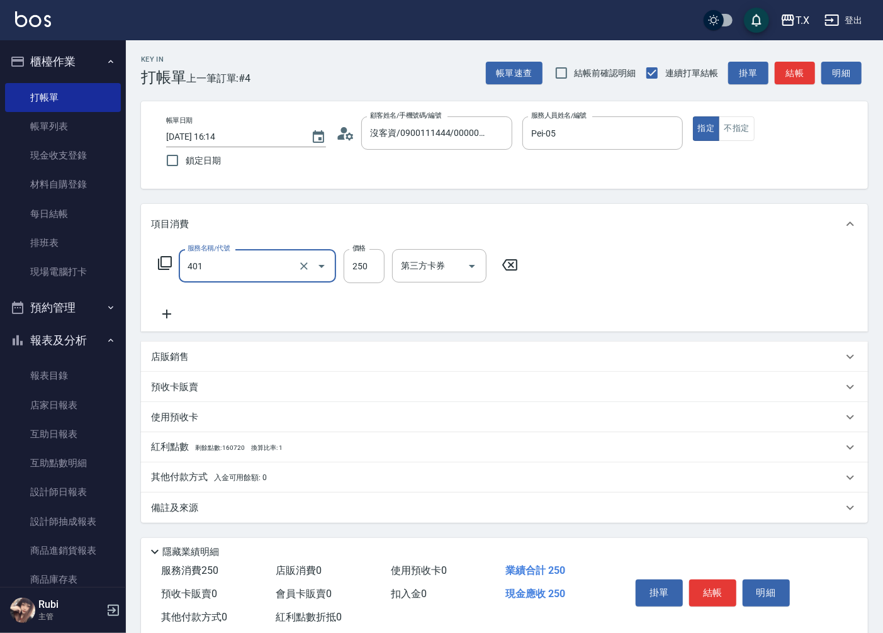
type input "剪髮(401)"
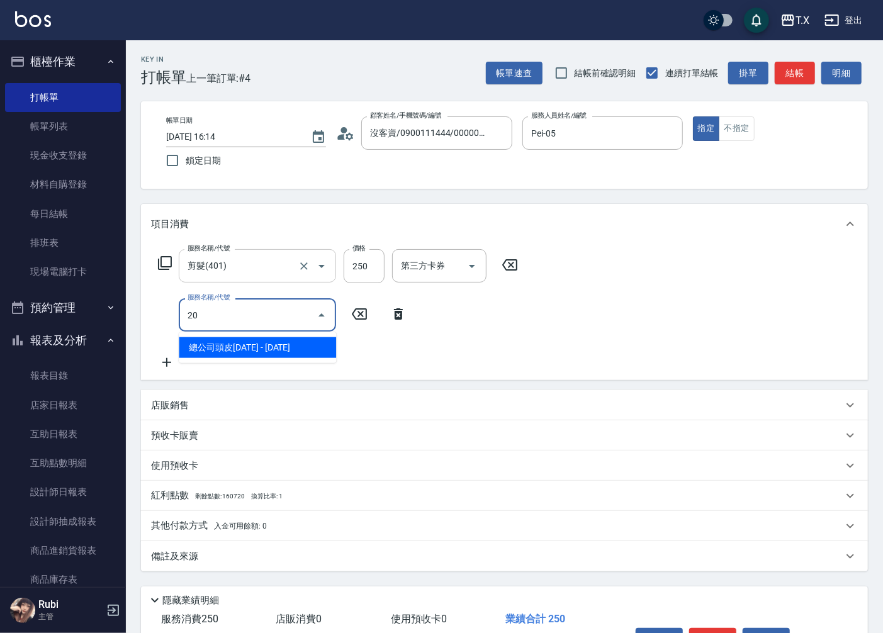
type input "201"
type input "40"
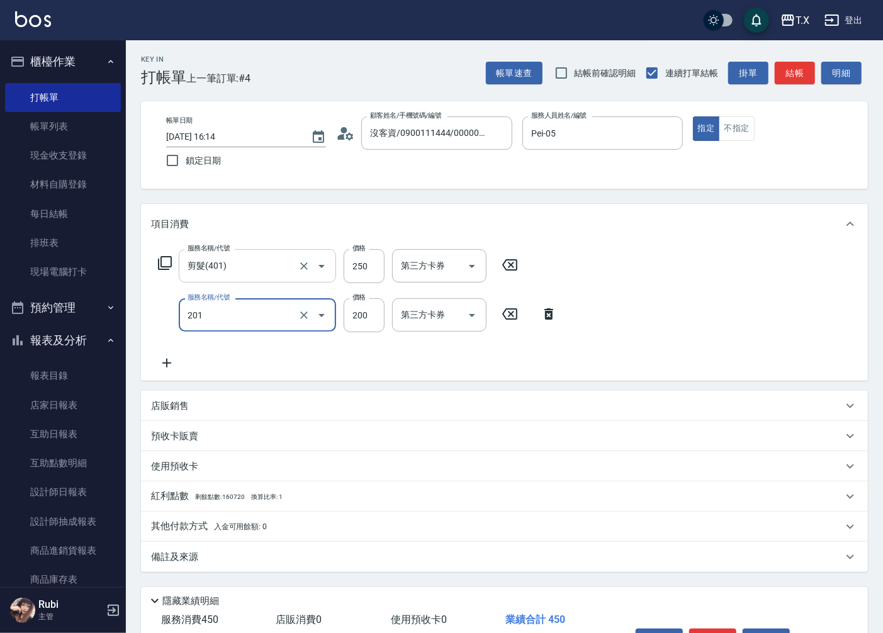
type input "洗髮(201)"
type input "20"
type input "250"
type input "50"
type input "250"
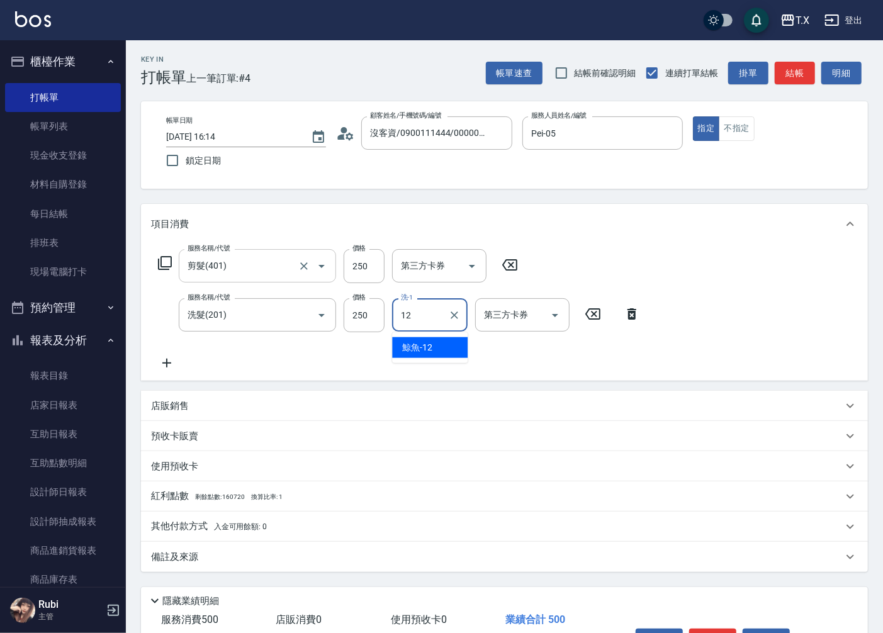
type input "鯨魚-12"
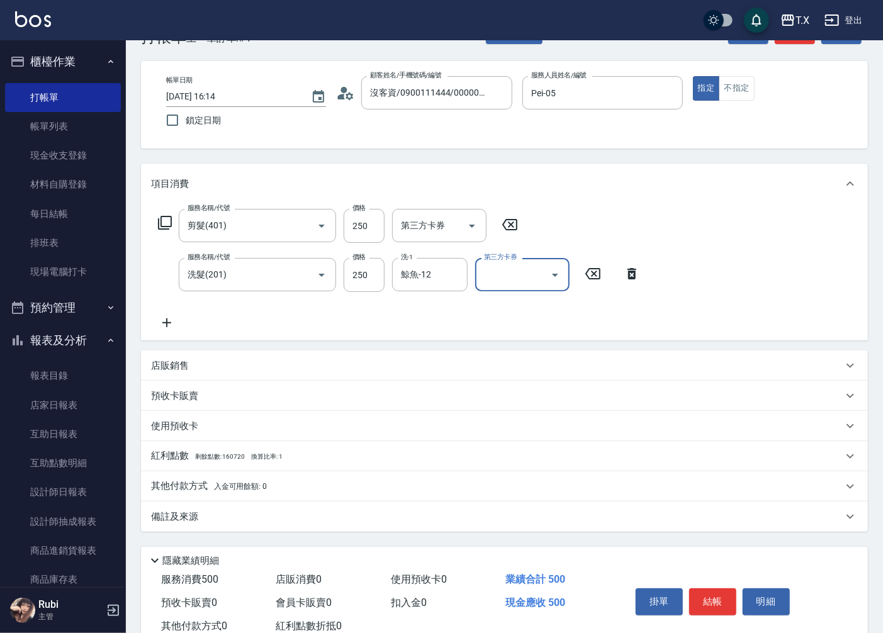
scroll to position [79, 0]
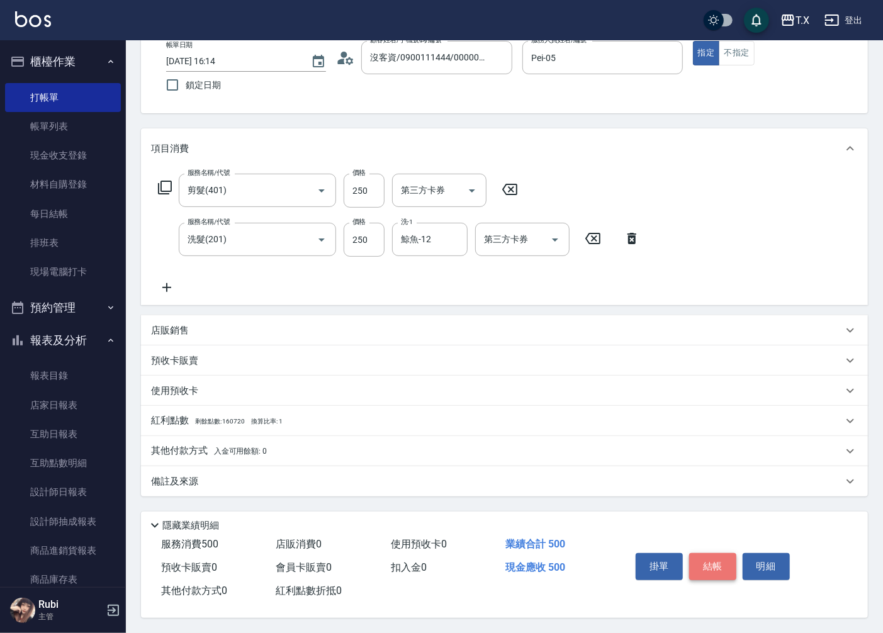
click at [711, 562] on button "結帳" at bounding box center [712, 566] width 47 height 26
type input "[DATE] 16:15"
type input "0"
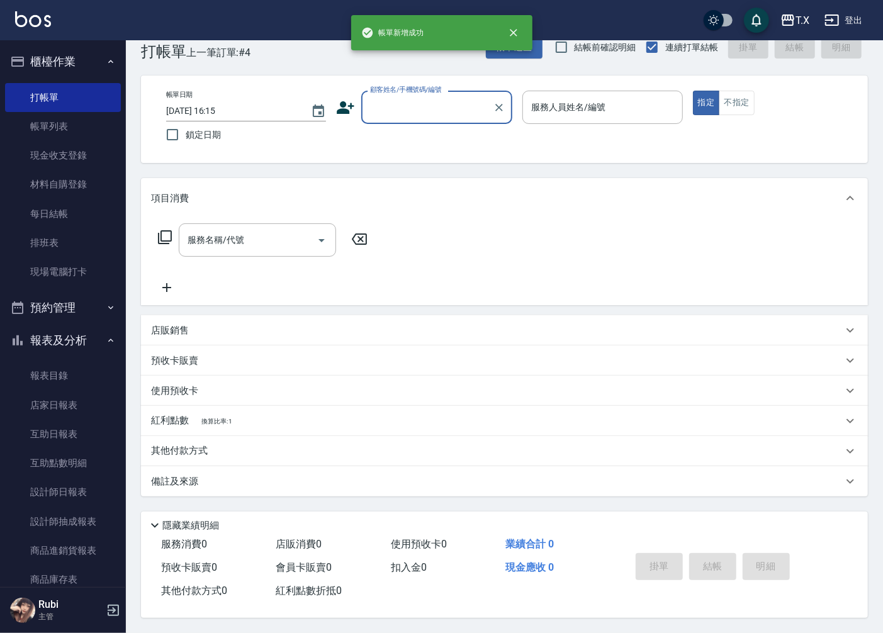
scroll to position [0, 0]
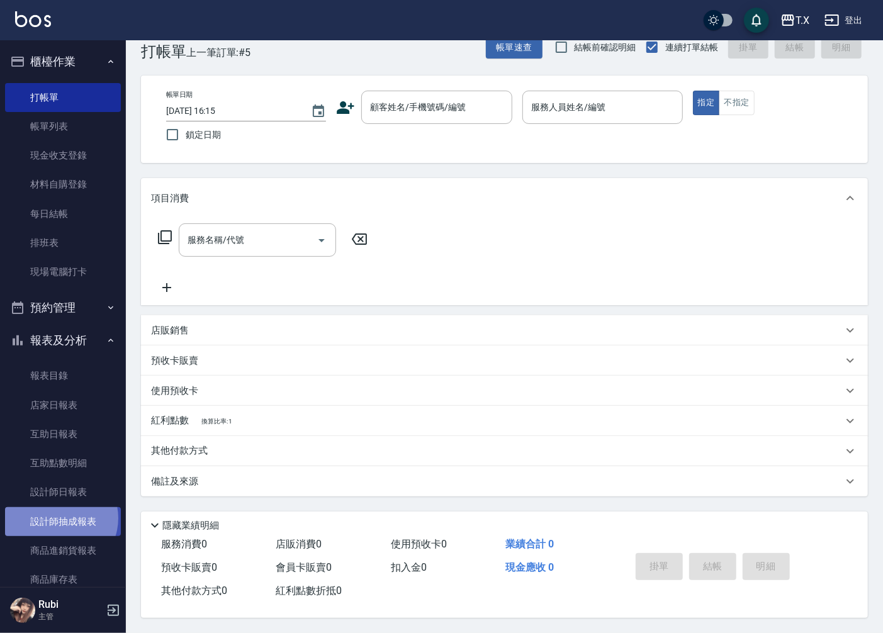
click at [58, 519] on link "設計師抽成報表" at bounding box center [63, 521] width 116 height 29
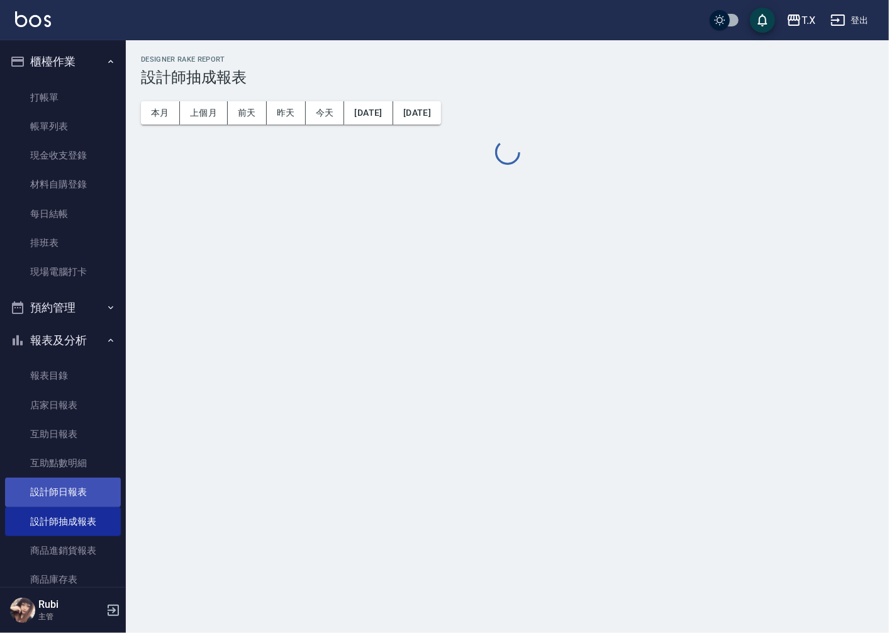
click at [61, 502] on link "設計師日報表" at bounding box center [63, 492] width 116 height 29
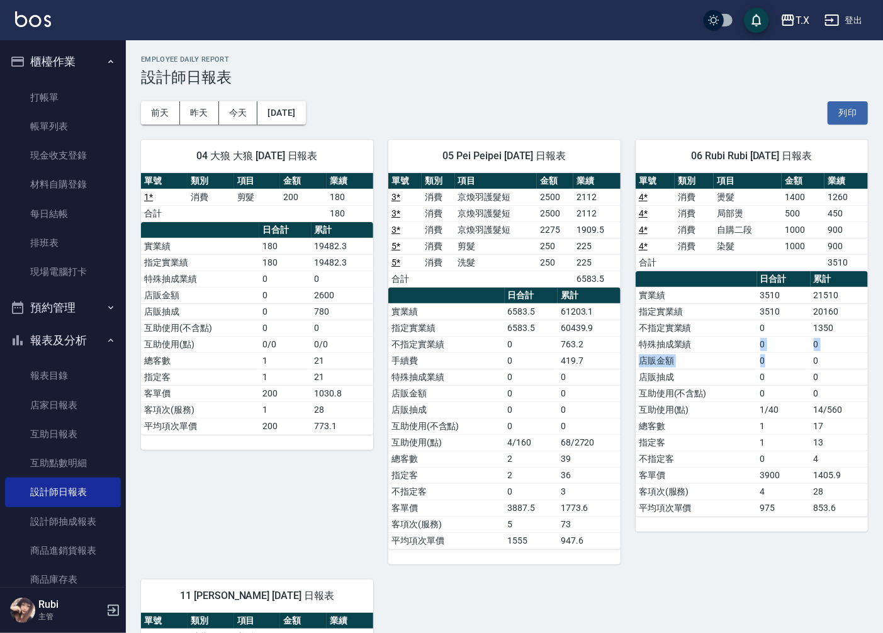
drag, startPoint x: 773, startPoint y: 354, endPoint x: 733, endPoint y: 318, distance: 53.9
click at [741, 329] on tbody "實業績 3510 21510 指定實業績 3510 20160 不指定實業績 0 1350 特殊抽成業績 0 0 店販金額 0 0 店販抽成 0 0 互助使用…" at bounding box center [752, 401] width 232 height 229
drag, startPoint x: 716, startPoint y: 256, endPoint x: 730, endPoint y: 344, distance: 89.2
click at [733, 334] on div "單號 類別 項目 金額 業績 4 * 消費 燙髮 1400 1260 4 * 消費 局部燙 500 450 4 * 消費 自購二段 1000 900 4 * …" at bounding box center [752, 345] width 232 height 344
click at [724, 359] on td "店販金額" at bounding box center [696, 361] width 121 height 16
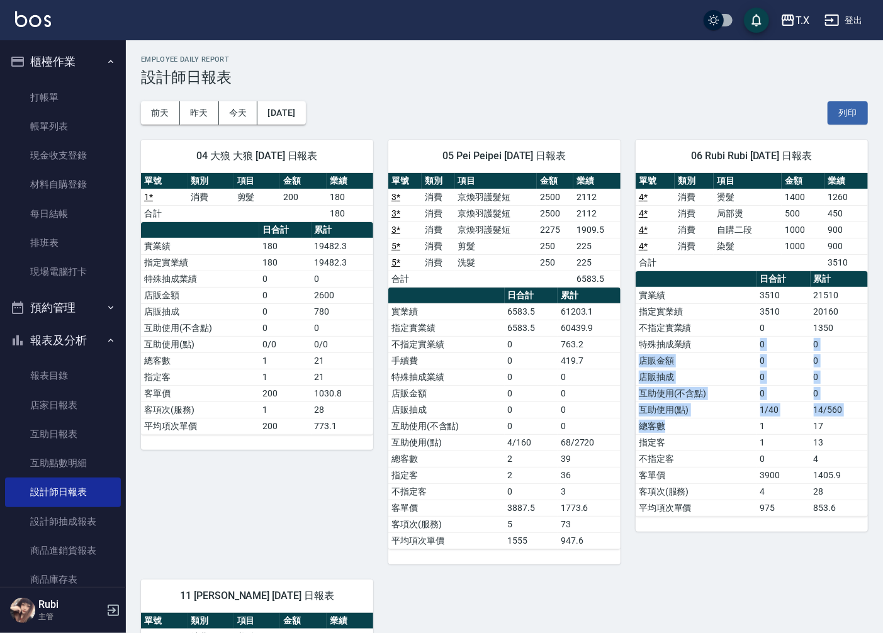
drag, startPoint x: 725, startPoint y: 347, endPoint x: 721, endPoint y: 441, distance: 93.9
click at [712, 426] on tbody "實業績 3510 21510 指定實業績 3510 20160 不指定實業績 0 1350 特殊抽成業績 0 0 店販金額 0 0 店販抽成 0 0 互助使用…" at bounding box center [752, 401] width 232 height 229
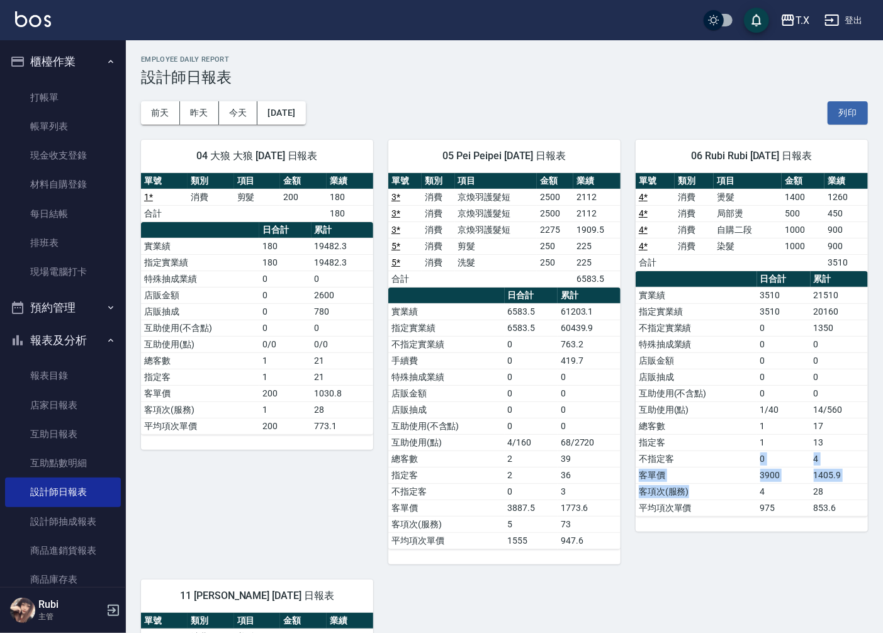
drag, startPoint x: 747, startPoint y: 486, endPoint x: 724, endPoint y: 454, distance: 39.7
click at [728, 461] on tbody "實業績 3510 21510 指定實業績 3510 20160 不指定實業績 0 1350 特殊抽成業績 0 0 店販金額 0 0 店販抽成 0 0 互助使用…" at bounding box center [752, 401] width 232 height 229
drag, startPoint x: 718, startPoint y: 433, endPoint x: 688, endPoint y: 351, distance: 87.6
click at [699, 398] on tbody "實業績 3510 21510 指定實業績 3510 20160 不指定實業績 0 1350 特殊抽成業績 0 0 店販金額 0 0 店販抽成 0 0 互助使用…" at bounding box center [752, 401] width 232 height 229
drag, startPoint x: 688, startPoint y: 363, endPoint x: 703, endPoint y: 407, distance: 46.0
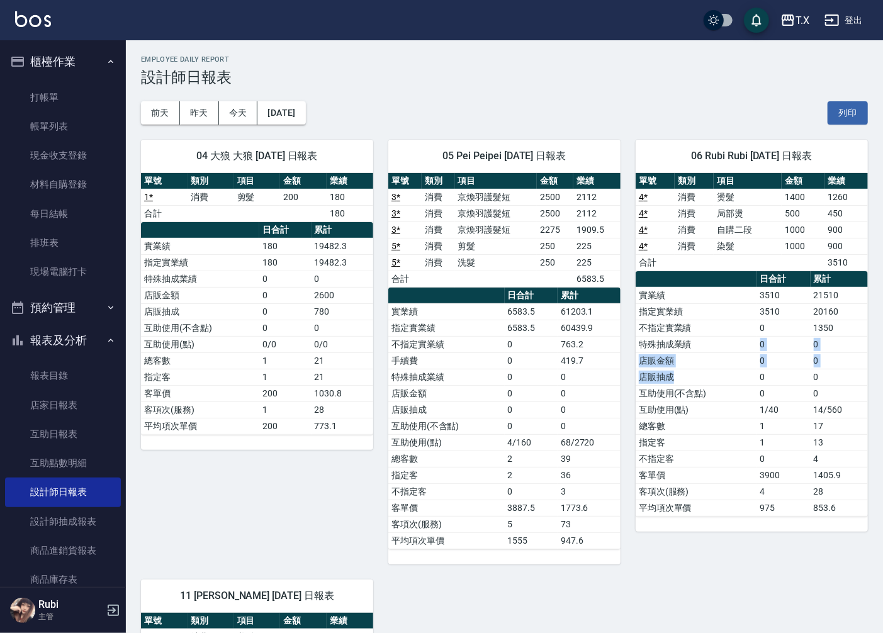
click at [702, 404] on tbody "實業績 3510 21510 指定實業績 3510 20160 不指定實業績 0 1350 特殊抽成業績 0 0 店販金額 0 0 店販抽成 0 0 互助使用…" at bounding box center [752, 401] width 232 height 229
click at [708, 429] on td "總客數" at bounding box center [696, 426] width 121 height 16
drag, startPoint x: 713, startPoint y: 427, endPoint x: 684, endPoint y: 325, distance: 106.2
click at [706, 356] on tbody "實業績 3510 21510 指定實業績 3510 20160 不指定實業績 0 1350 特殊抽成業績 0 0 店販金額 0 0 店販抽成 0 0 互助使用…" at bounding box center [752, 401] width 232 height 229
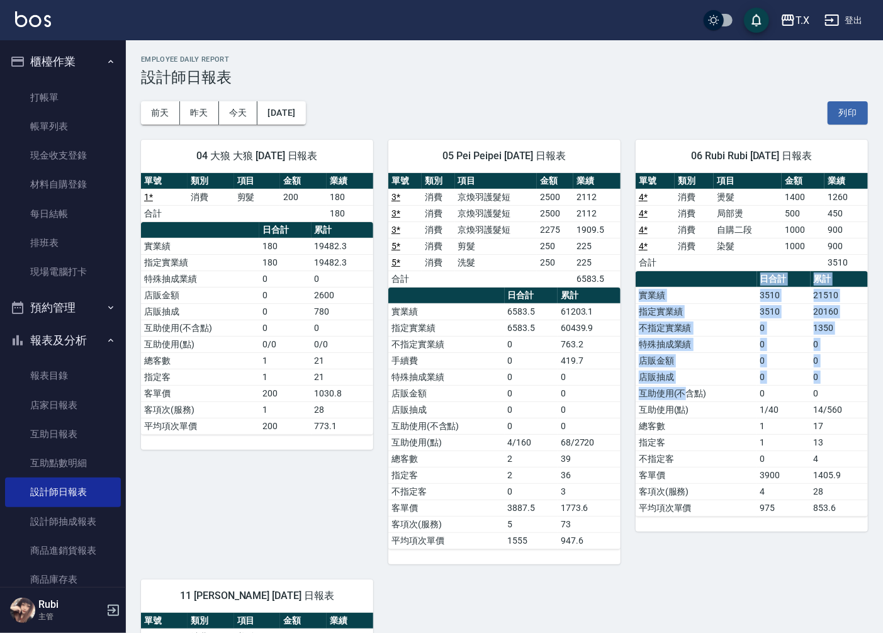
drag, startPoint x: 681, startPoint y: 373, endPoint x: 700, endPoint y: 433, distance: 63.3
click at [688, 410] on table "日合計 累計 實業績 3510 21510 指定實業績 3510 20160 不指定實業績 0 1350 特殊抽成業績 0 0 店販金額 0 0 店販抽成 0…" at bounding box center [752, 393] width 232 height 245
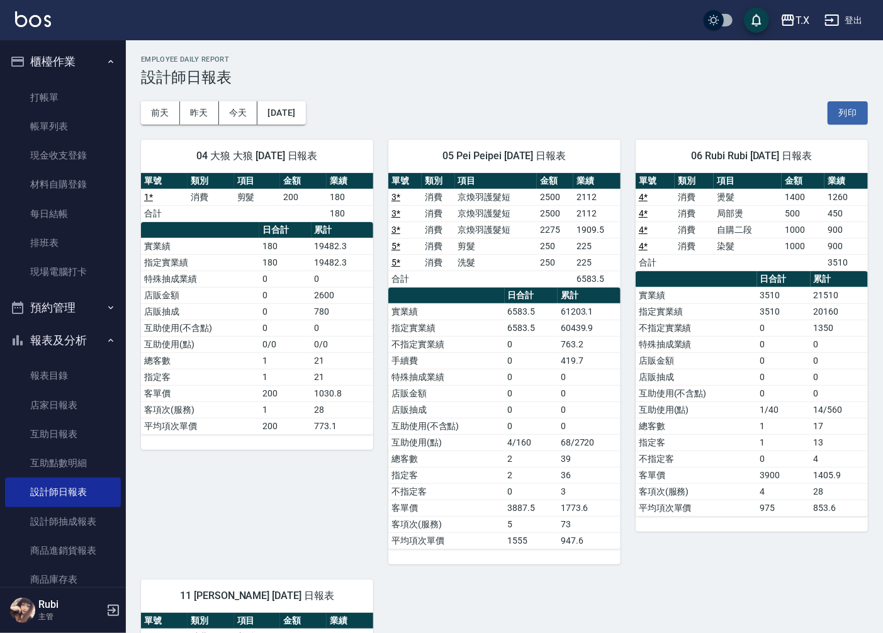
click at [700, 433] on td "總客數" at bounding box center [696, 426] width 121 height 16
drag, startPoint x: 736, startPoint y: 463, endPoint x: 738, endPoint y: 401, distance: 61.7
click at [743, 414] on tbody "實業績 3510 21510 指定實業績 3510 20160 不指定實業績 0 1350 特殊抽成業績 0 0 店販金額 0 0 店販抽成 0 0 互助使用…" at bounding box center [752, 401] width 232 height 229
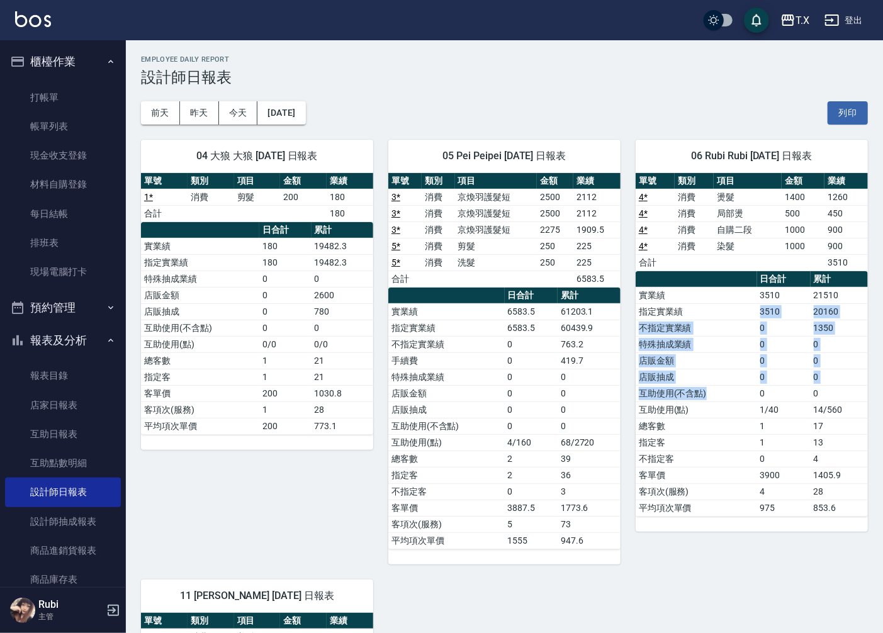
drag, startPoint x: 720, startPoint y: 349, endPoint x: 686, endPoint y: 287, distance: 71.0
click at [702, 313] on tbody "實業績 3510 21510 指定實業績 3510 20160 不指定實業績 0 1350 特殊抽成業績 0 0 店販金額 0 0 店販抽成 0 0 互助使用…" at bounding box center [752, 401] width 232 height 229
drag, startPoint x: 679, startPoint y: 275, endPoint x: 734, endPoint y: 455, distance: 188.4
click at [730, 438] on table "日合計 累計 實業績 3510 21510 指定實業績 3510 20160 不指定實業績 0 1350 特殊抽成業績 0 0 店販金額 0 0 店販抽成 0…" at bounding box center [752, 393] width 232 height 245
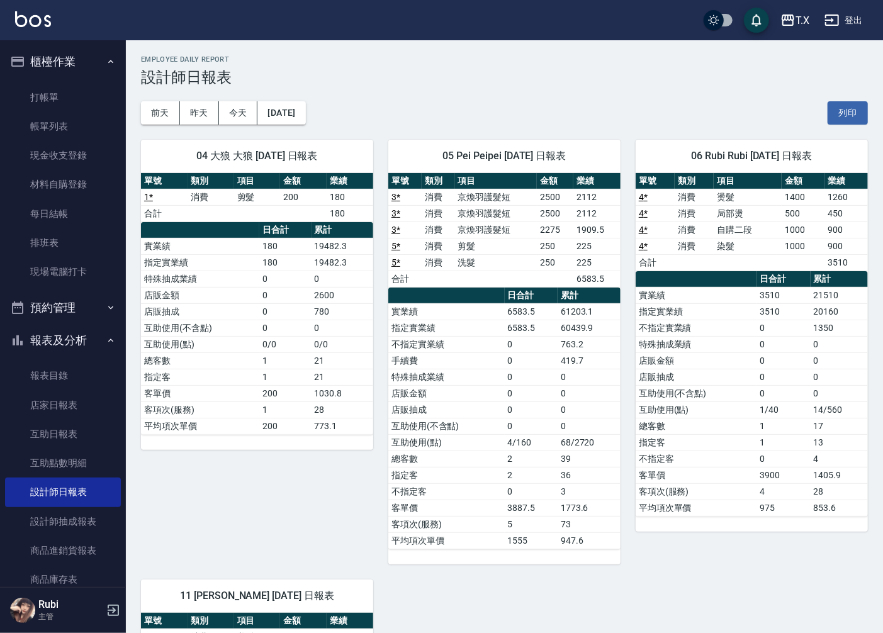
click at [734, 455] on td "不指定客" at bounding box center [696, 459] width 121 height 16
drag, startPoint x: 764, startPoint y: 426, endPoint x: 716, endPoint y: 305, distance: 129.2
click at [740, 370] on tbody "實業績 3510 21510 指定實業績 3510 20160 不指定實業績 0 1350 特殊抽成業績 0 0 店販金額 0 0 店販抽成 0 0 互助使用…" at bounding box center [752, 401] width 232 height 229
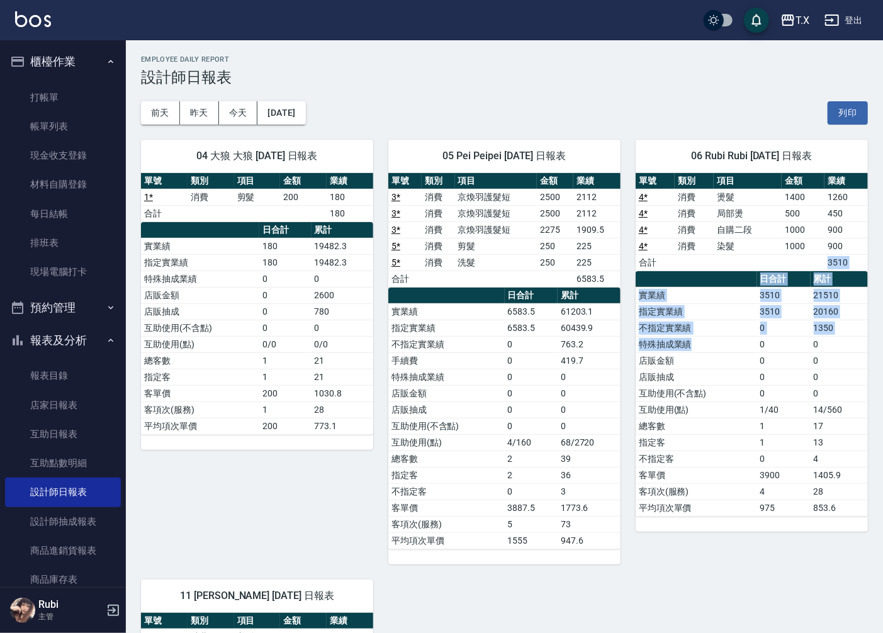
drag, startPoint x: 704, startPoint y: 261, endPoint x: 762, endPoint y: 426, distance: 174.4
click at [745, 386] on div "單號 類別 項目 金額 業績 4 * 消費 燙髮 1400 1260 4 * 消費 局部燙 500 450 4 * 消費 自購二段 1000 900 4 * …" at bounding box center [752, 345] width 232 height 344
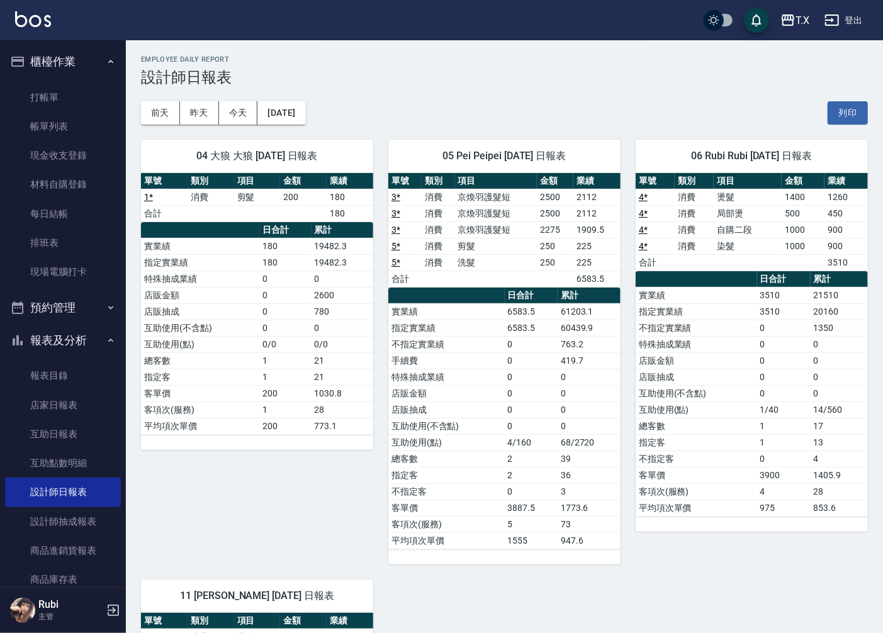
drag, startPoint x: 748, startPoint y: 454, endPoint x: 732, endPoint y: 414, distance: 43.3
click at [744, 444] on tbody "實業績 3510 21510 指定實業績 3510 20160 不指定實業績 0 1350 特殊抽成業績 0 0 店販金額 0 0 店販抽成 0 0 互助使用…" at bounding box center [752, 401] width 232 height 229
click at [728, 405] on td "互助使用(點)" at bounding box center [696, 410] width 121 height 16
drag, startPoint x: 722, startPoint y: 395, endPoint x: 745, endPoint y: 470, distance: 78.4
click at [745, 439] on tbody "實業績 3510 21510 指定實業績 3510 20160 不指定實業績 0 1350 特殊抽成業績 0 0 店販金額 0 0 店販抽成 0 0 互助使用…" at bounding box center [752, 401] width 232 height 229
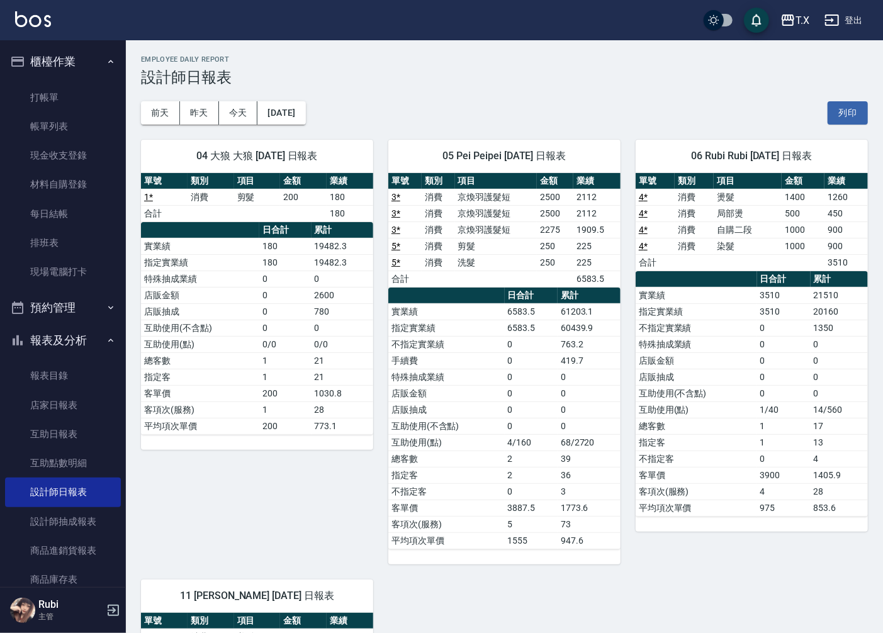
click at [743, 468] on td "客單價" at bounding box center [696, 475] width 121 height 16
drag, startPoint x: 733, startPoint y: 452, endPoint x: 719, endPoint y: 401, distance: 52.8
click at [725, 423] on tbody "實業績 3510 21510 指定實業績 3510 20160 不指定實業績 0 1350 特殊抽成業績 0 0 店販金額 0 0 店販抽成 0 0 互助使用…" at bounding box center [752, 401] width 232 height 229
drag, startPoint x: 719, startPoint y: 401, endPoint x: 751, endPoint y: 458, distance: 65.4
click at [749, 454] on tbody "實業績 3510 21510 指定實業績 3510 20160 不指定實業績 0 1350 特殊抽成業績 0 0 店販金額 0 0 店販抽成 0 0 互助使用…" at bounding box center [752, 401] width 232 height 229
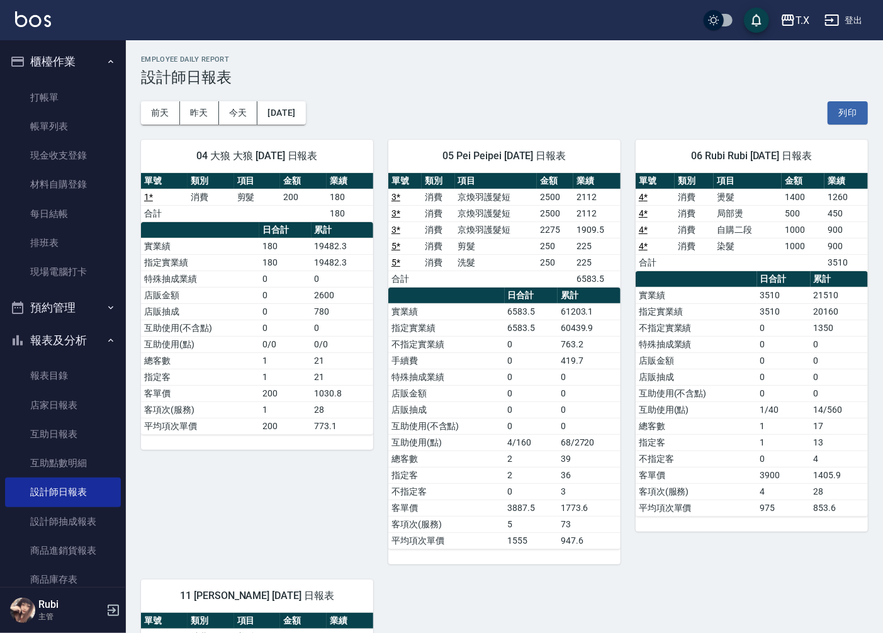
drag, startPoint x: 752, startPoint y: 483, endPoint x: 741, endPoint y: 470, distance: 16.9
click at [750, 483] on td "客單價" at bounding box center [696, 475] width 121 height 16
drag, startPoint x: 741, startPoint y: 470, endPoint x: 726, endPoint y: 411, distance: 61.1
click at [735, 430] on tbody "實業績 3510 21510 指定實業績 3510 20160 不指定實業績 0 1350 特殊抽成業績 0 0 店販金額 0 0 店販抽成 0 0 互助使用…" at bounding box center [752, 401] width 232 height 229
drag, startPoint x: 735, startPoint y: 417, endPoint x: 759, endPoint y: 462, distance: 51.5
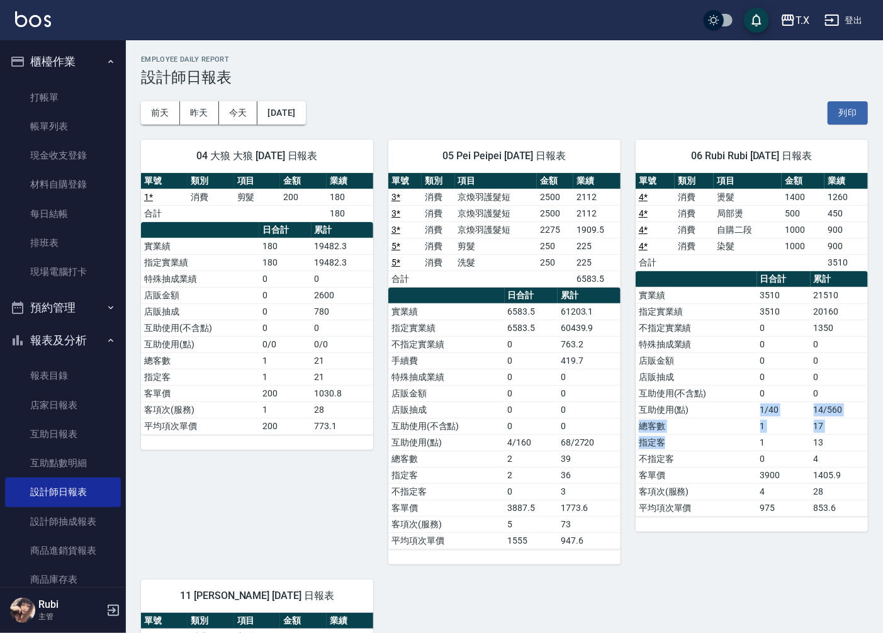
click at [759, 461] on tbody "實業績 3510 21510 指定實業績 3510 20160 不指定實業績 0 1350 特殊抽成業績 0 0 店販金額 0 0 店販抽成 0 0 互助使用…" at bounding box center [752, 401] width 232 height 229
click at [759, 462] on td "0" at bounding box center [784, 459] width 54 height 16
